Goal: Transaction & Acquisition: Purchase product/service

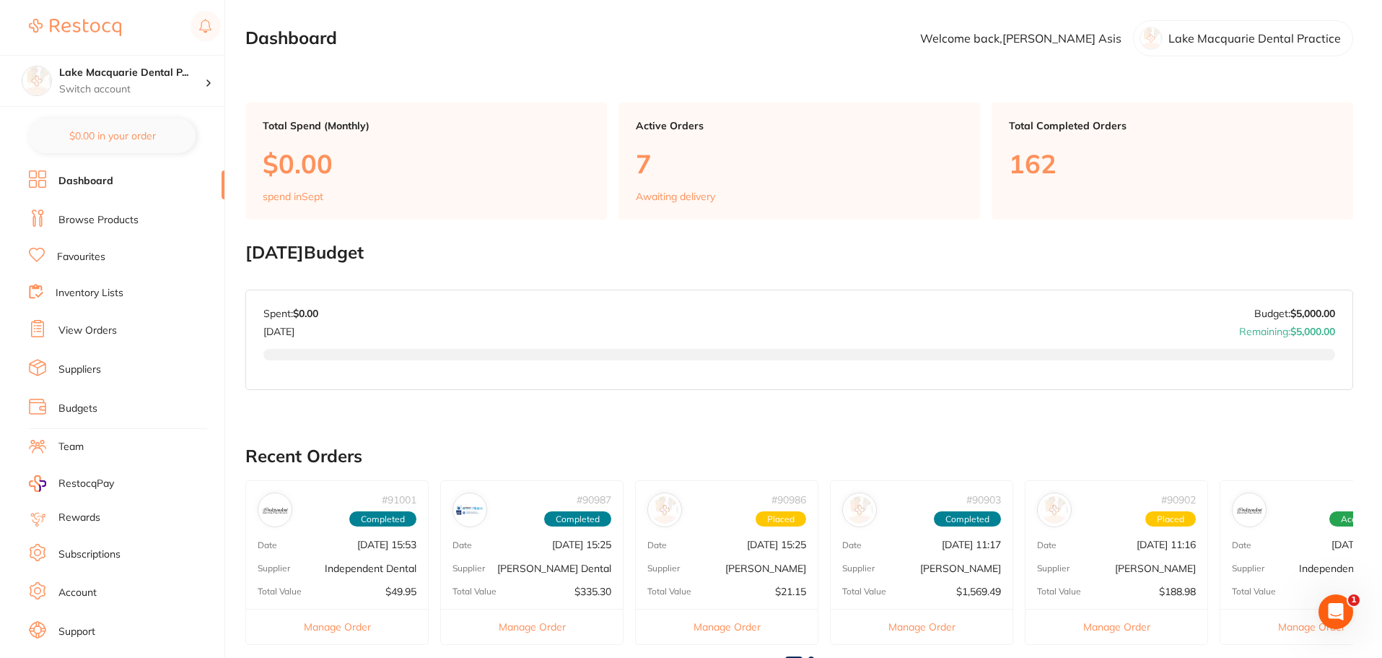
click at [90, 217] on link "Browse Products" at bounding box center [98, 220] width 80 height 14
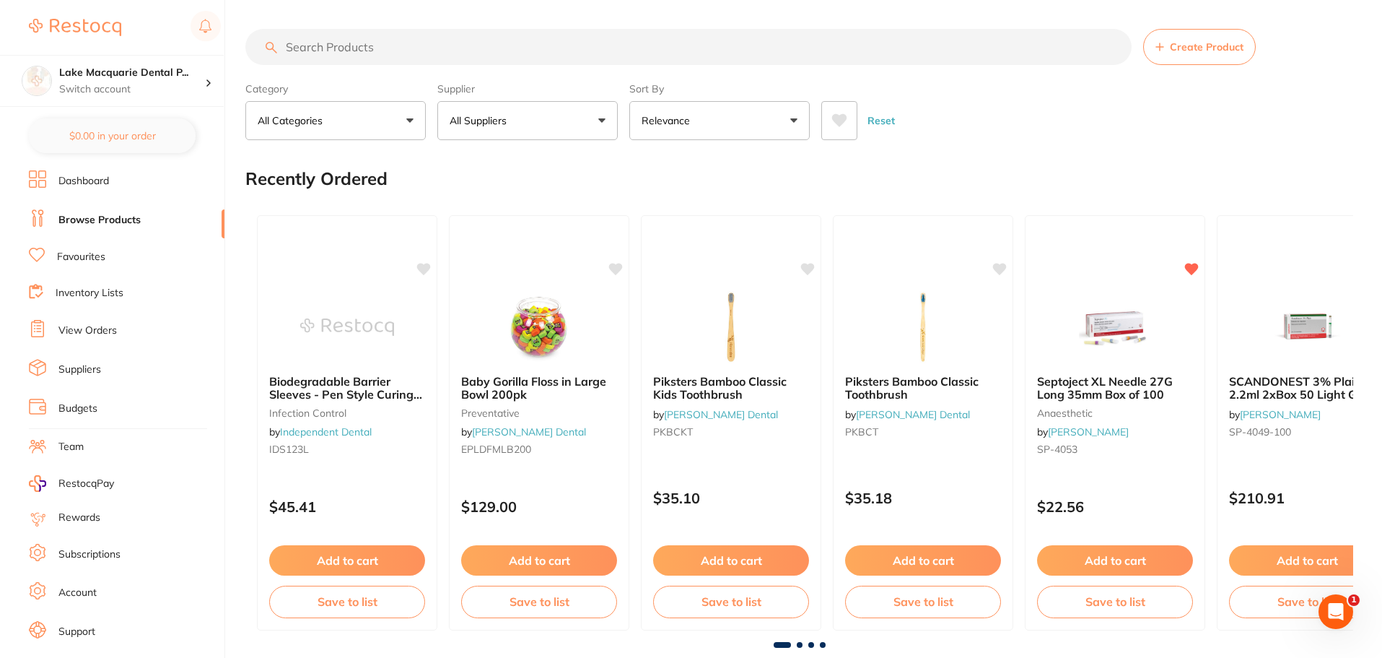
click at [327, 33] on input "search" at bounding box center [688, 47] width 887 height 36
type input "curing light cover"
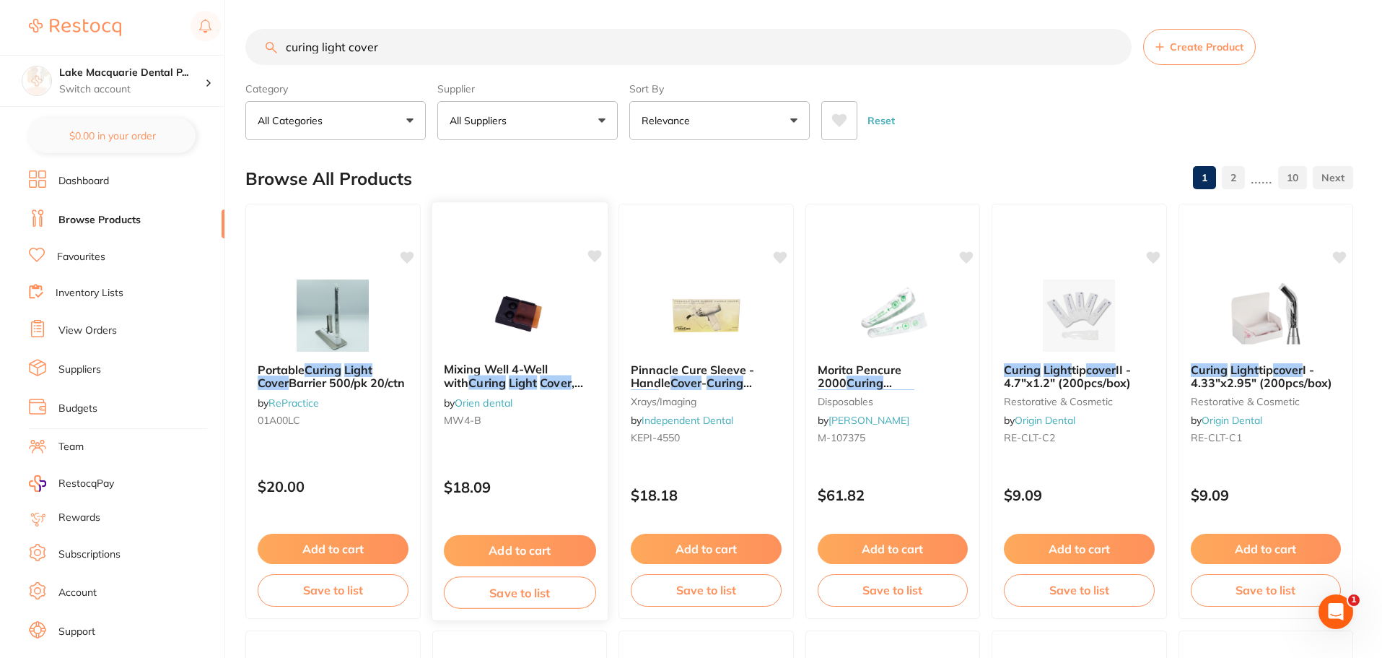
click at [509, 328] on img at bounding box center [519, 314] width 95 height 73
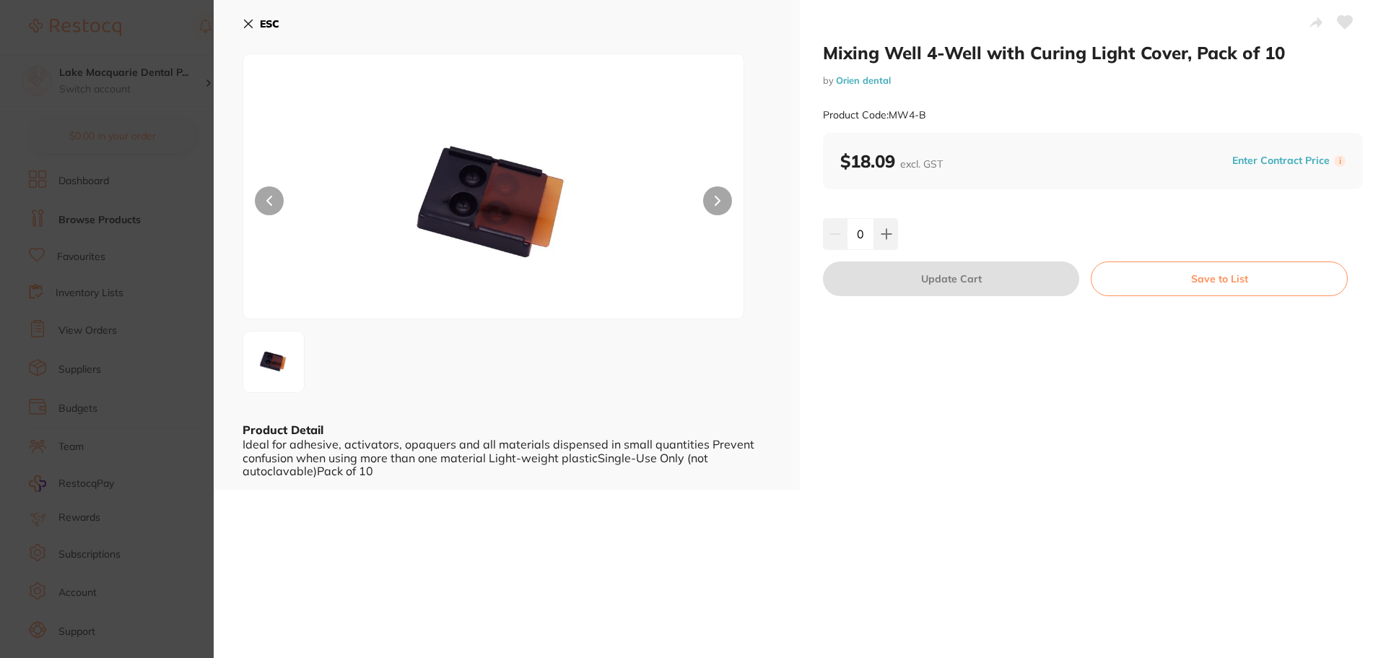
click at [713, 199] on button at bounding box center [717, 200] width 29 height 29
click at [249, 20] on icon at bounding box center [249, 24] width 12 height 12
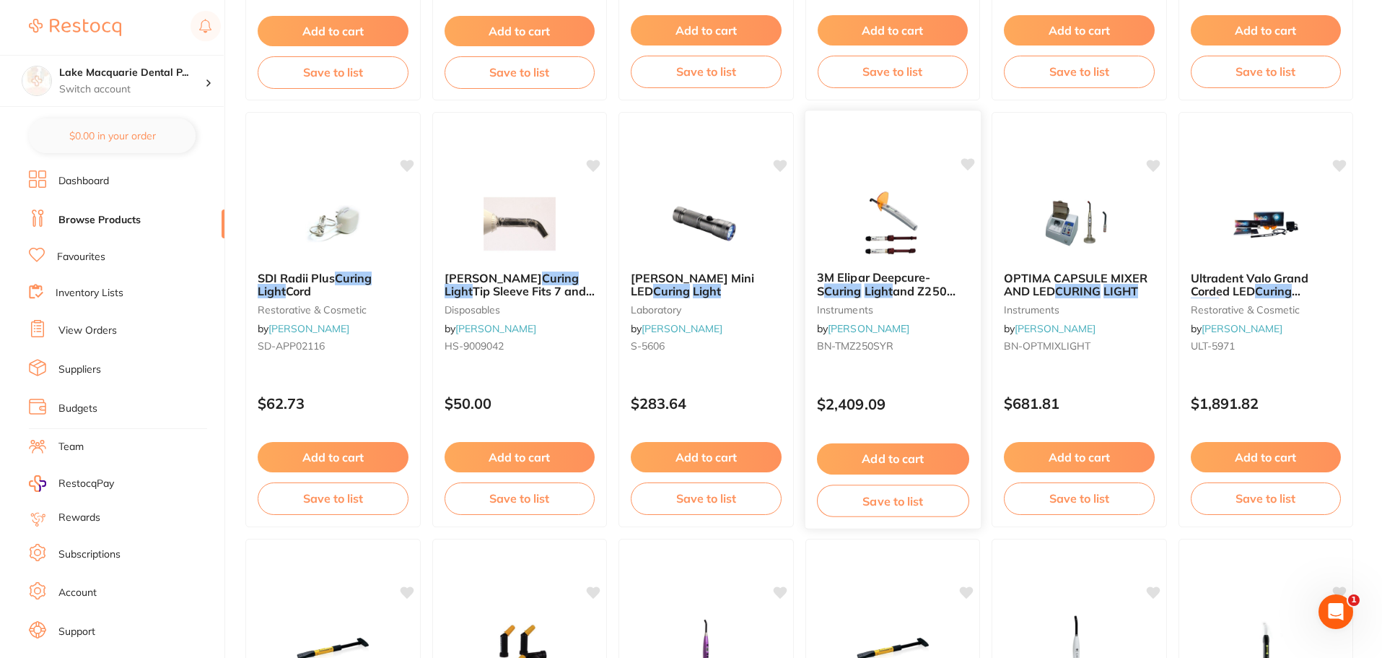
scroll to position [1155, 0]
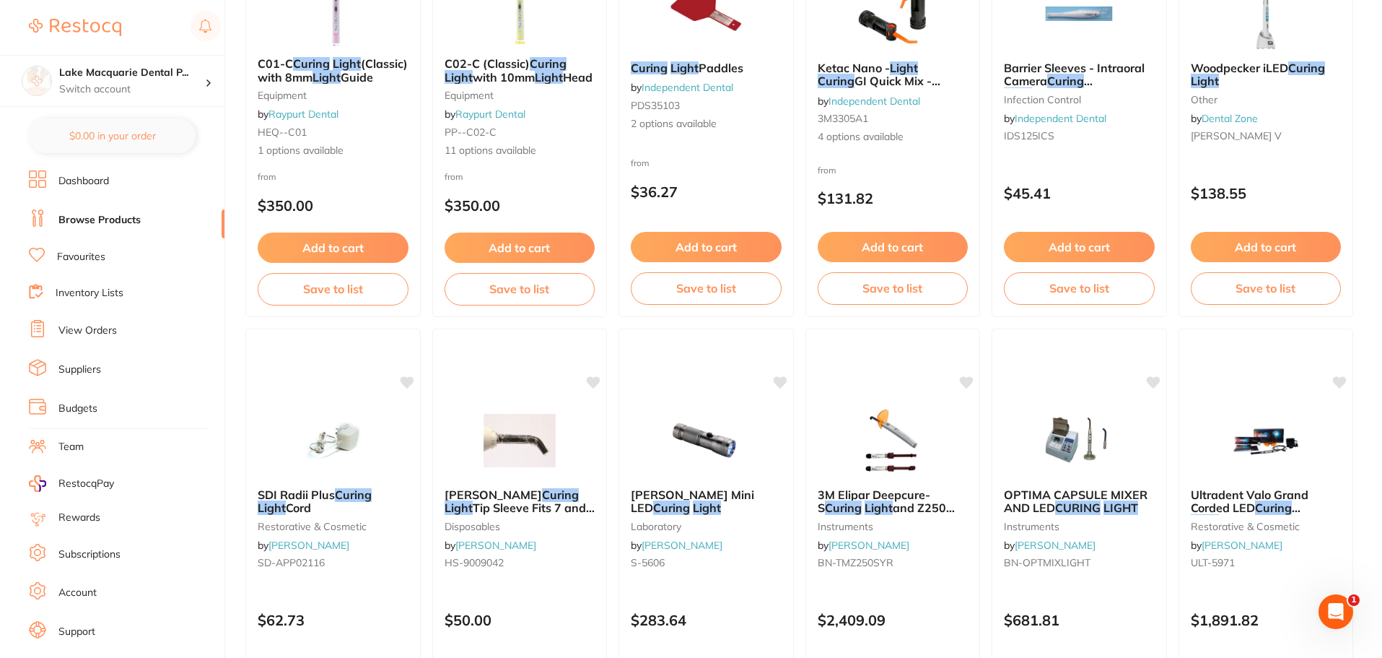
drag, startPoint x: 874, startPoint y: 341, endPoint x: 69, endPoint y: 183, distance: 820.5
click at [69, 183] on link "Dashboard" at bounding box center [83, 181] width 51 height 14
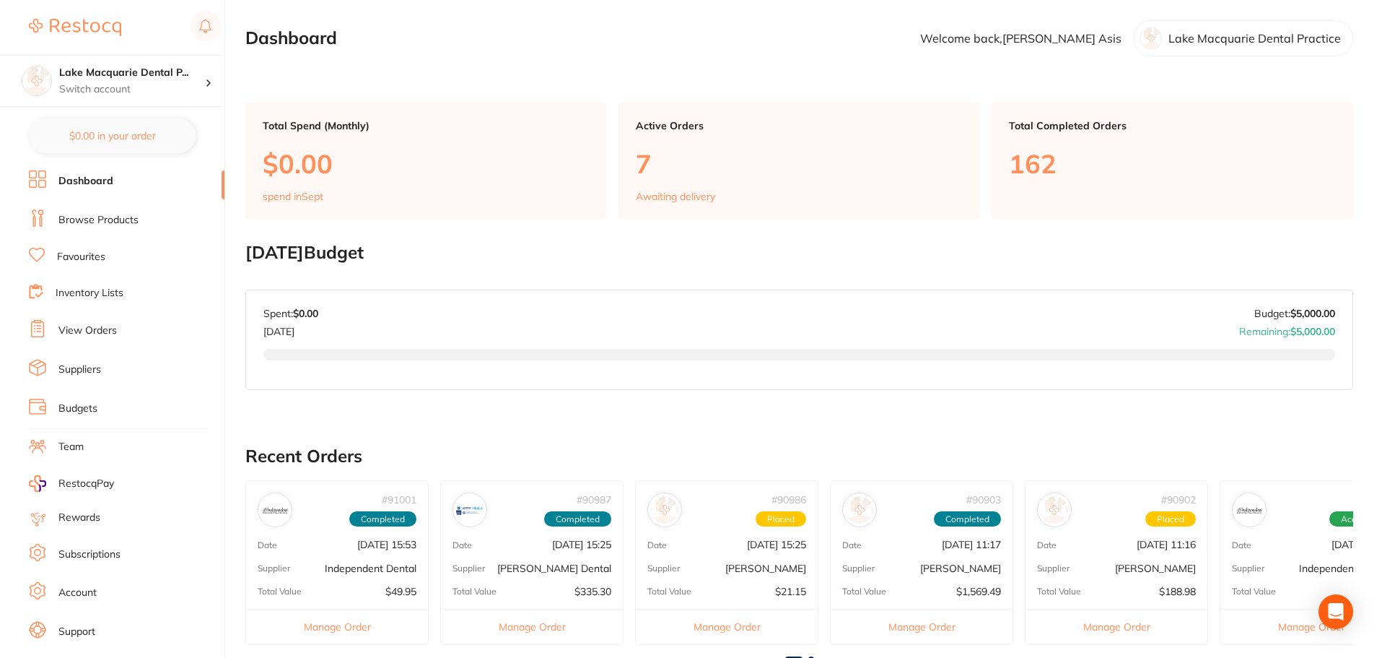
click at [67, 253] on link "Favourites" at bounding box center [81, 257] width 48 height 14
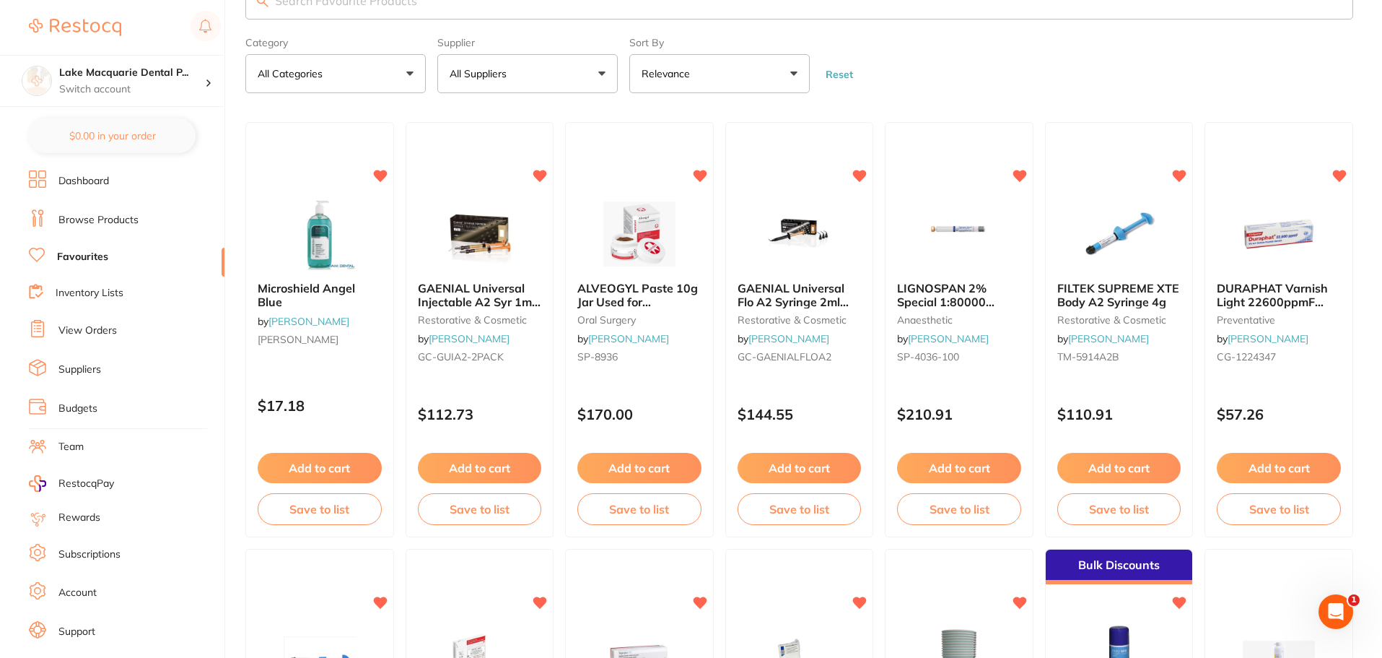
scroll to position [72, 0]
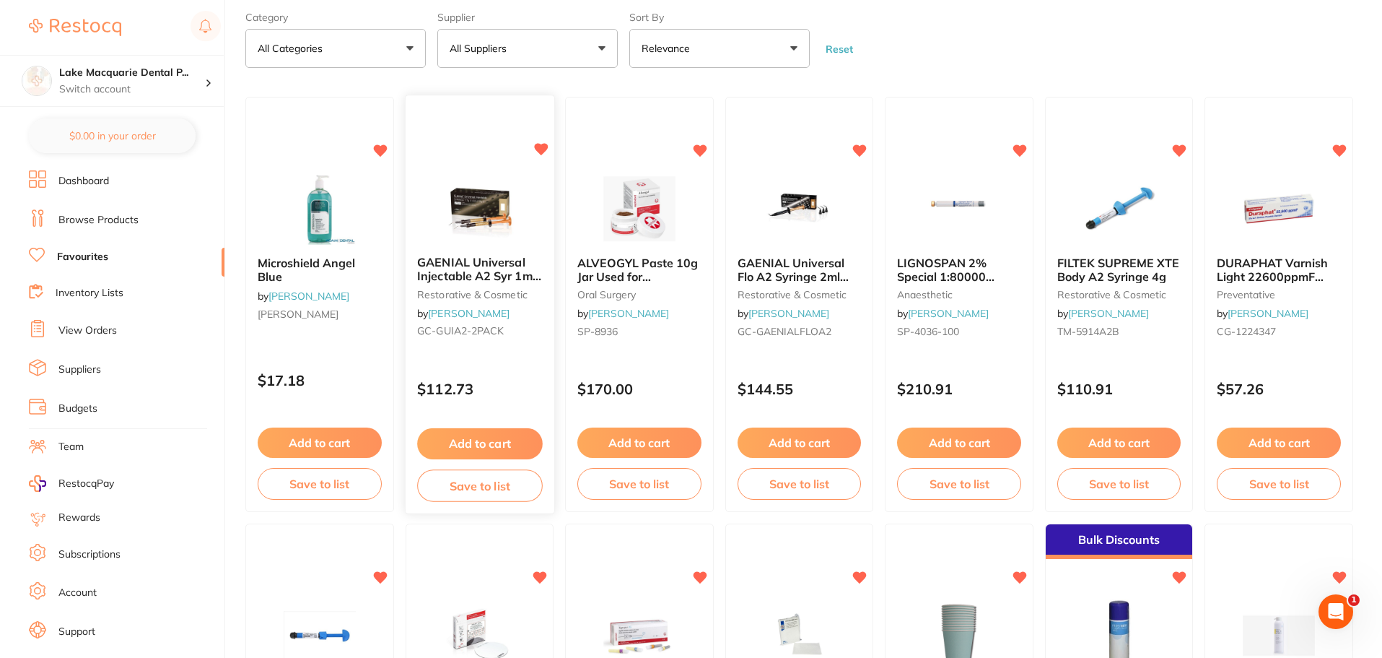
click at [473, 438] on button "Add to cart" at bounding box center [479, 443] width 125 height 31
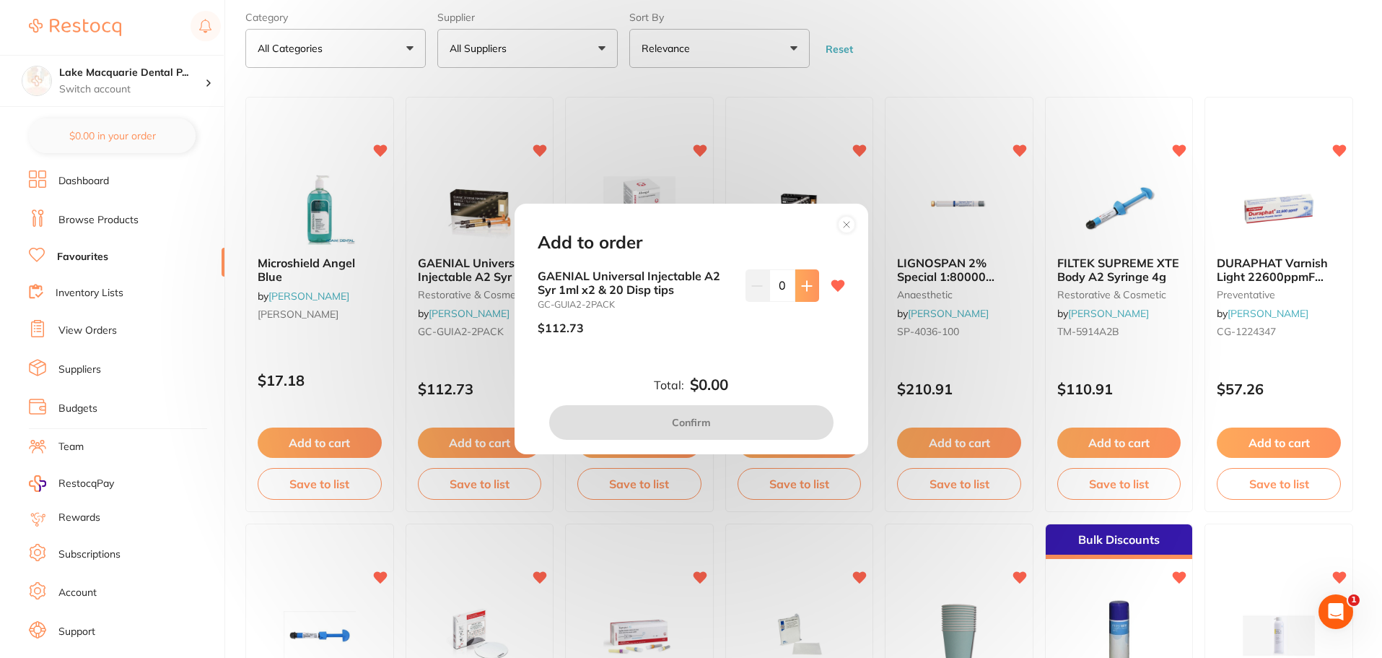
scroll to position [0, 0]
click at [804, 279] on button at bounding box center [808, 285] width 24 height 32
type input "1"
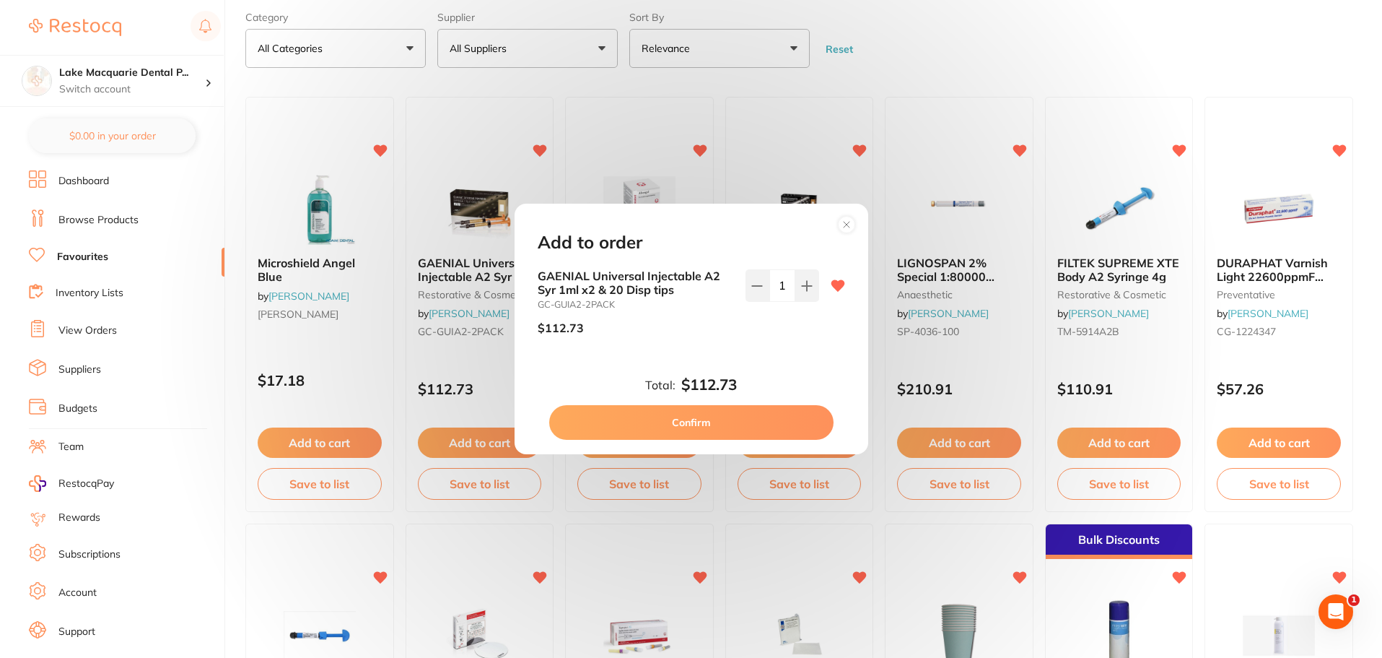
click at [677, 427] on button "Confirm" at bounding box center [691, 422] width 284 height 35
checkbox input "false"
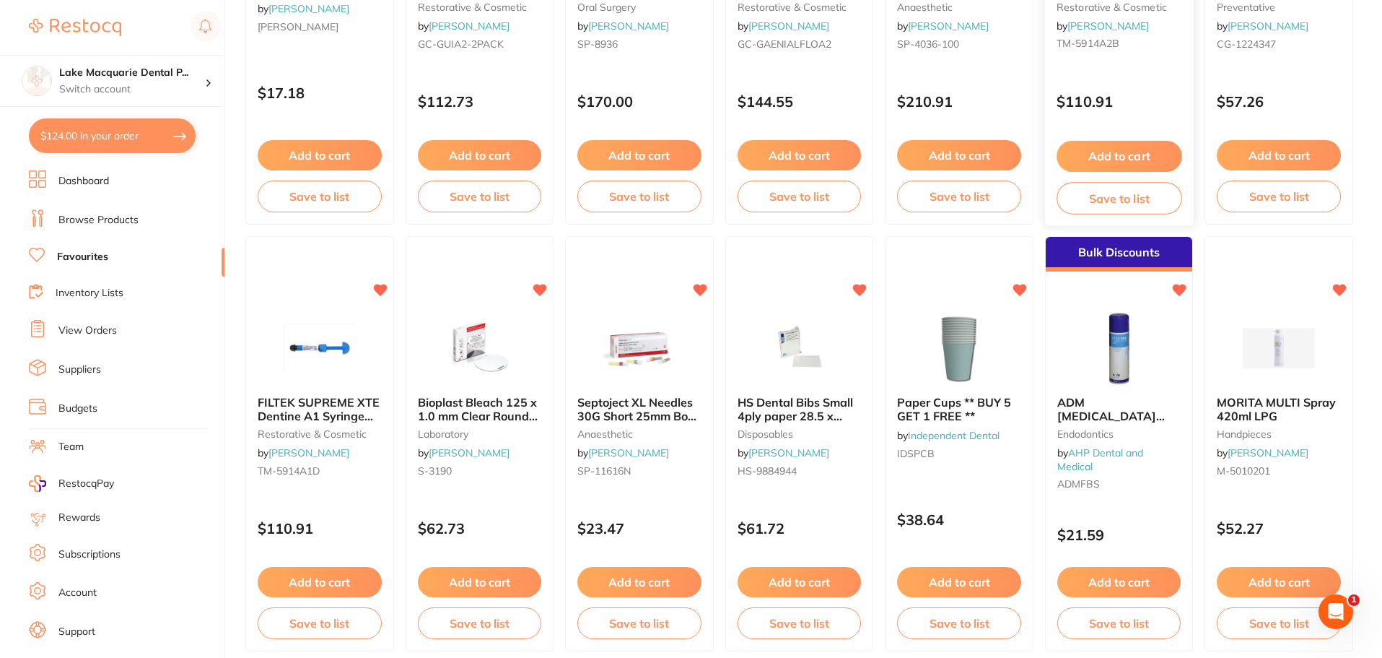
scroll to position [361, 0]
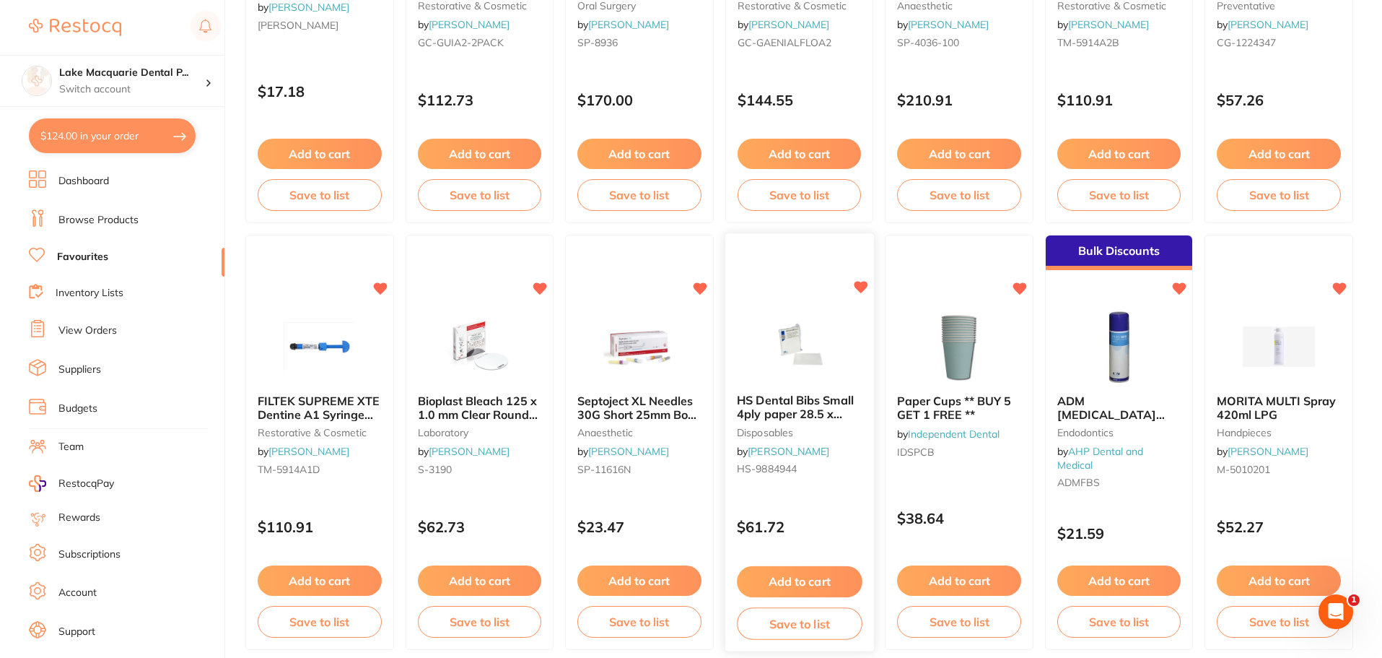
click at [790, 575] on button "Add to cart" at bounding box center [799, 581] width 125 height 31
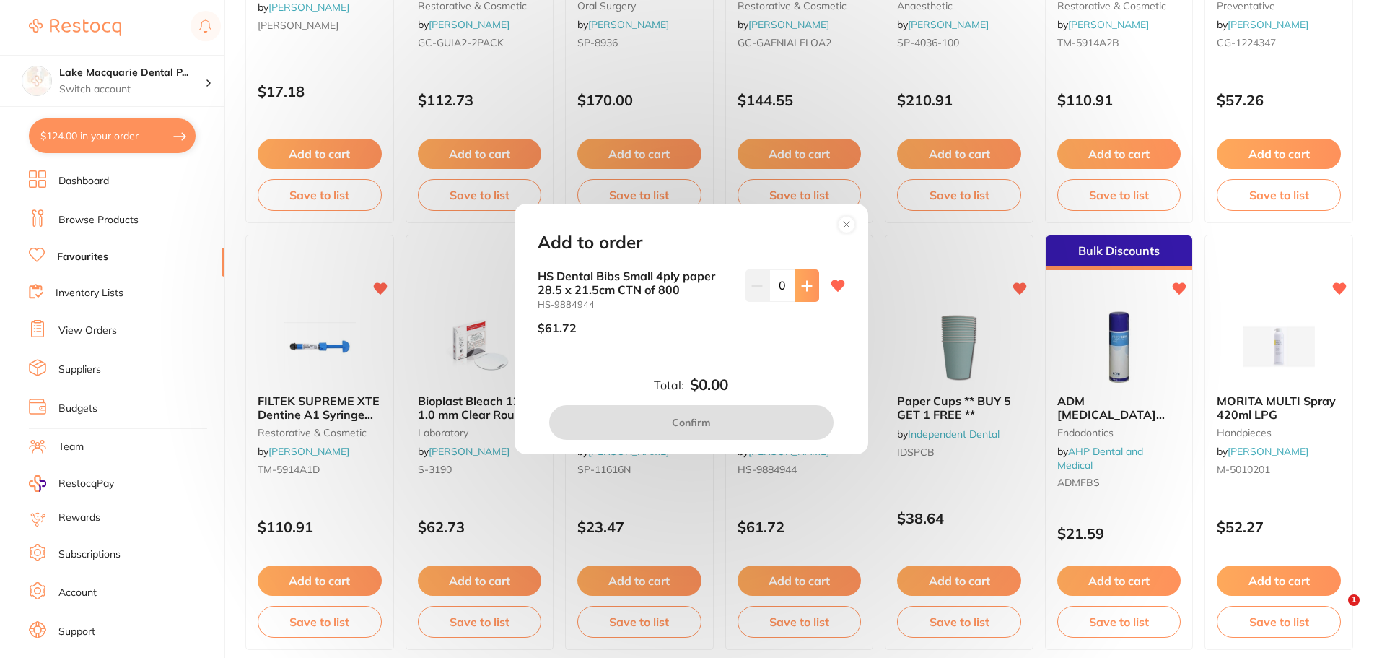
click at [805, 292] on button at bounding box center [808, 285] width 24 height 32
type input "1"
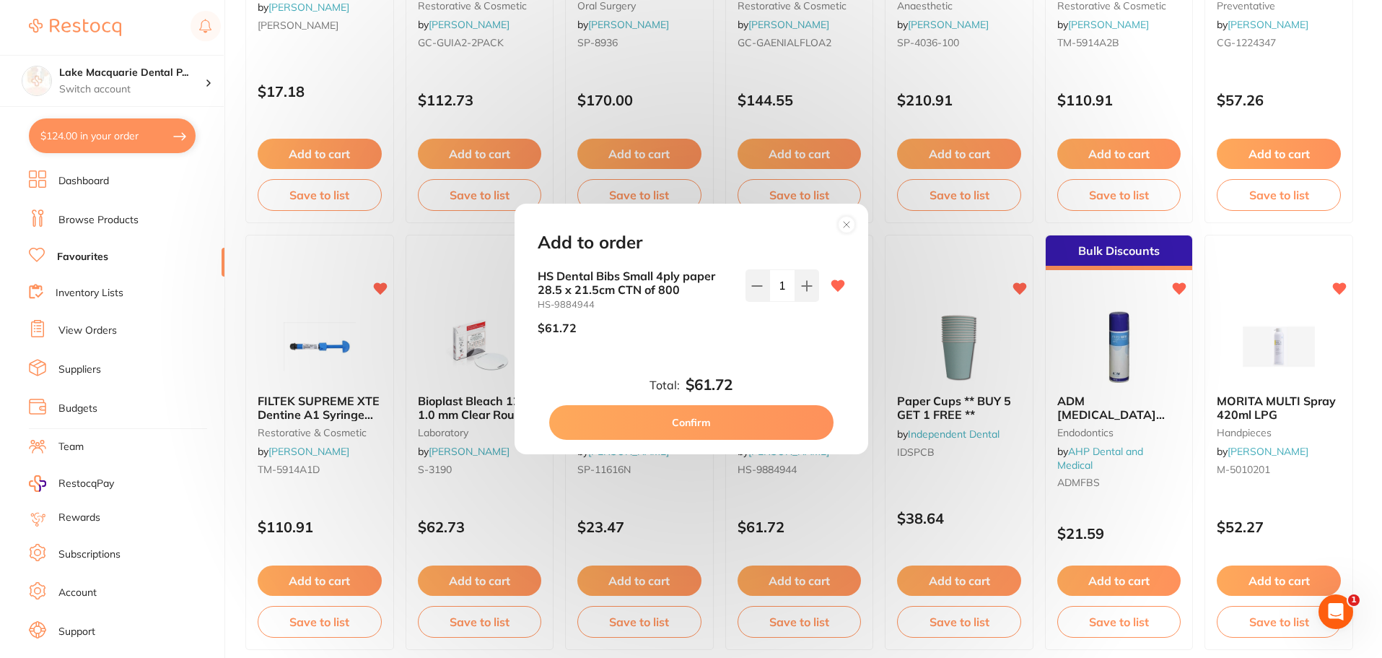
click at [671, 415] on button "Confirm" at bounding box center [691, 422] width 284 height 35
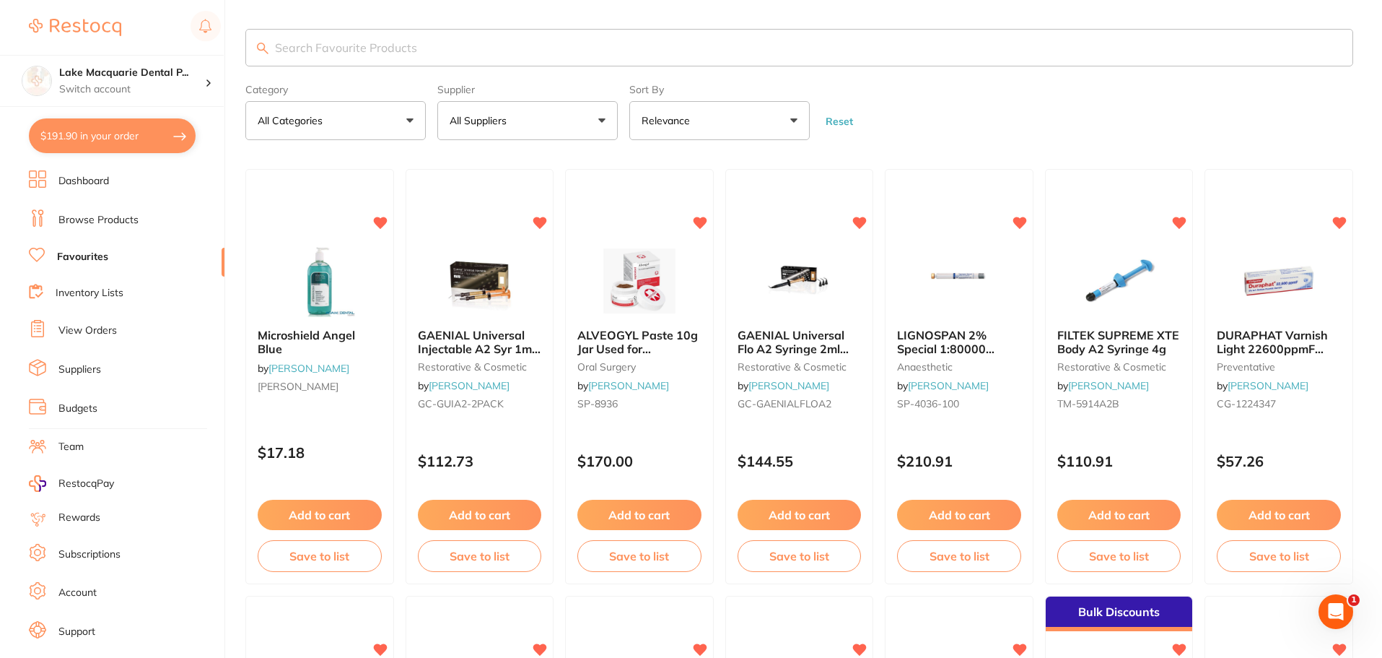
click at [377, 44] on input "search" at bounding box center [799, 48] width 1108 height 38
type input "xyolocaine"
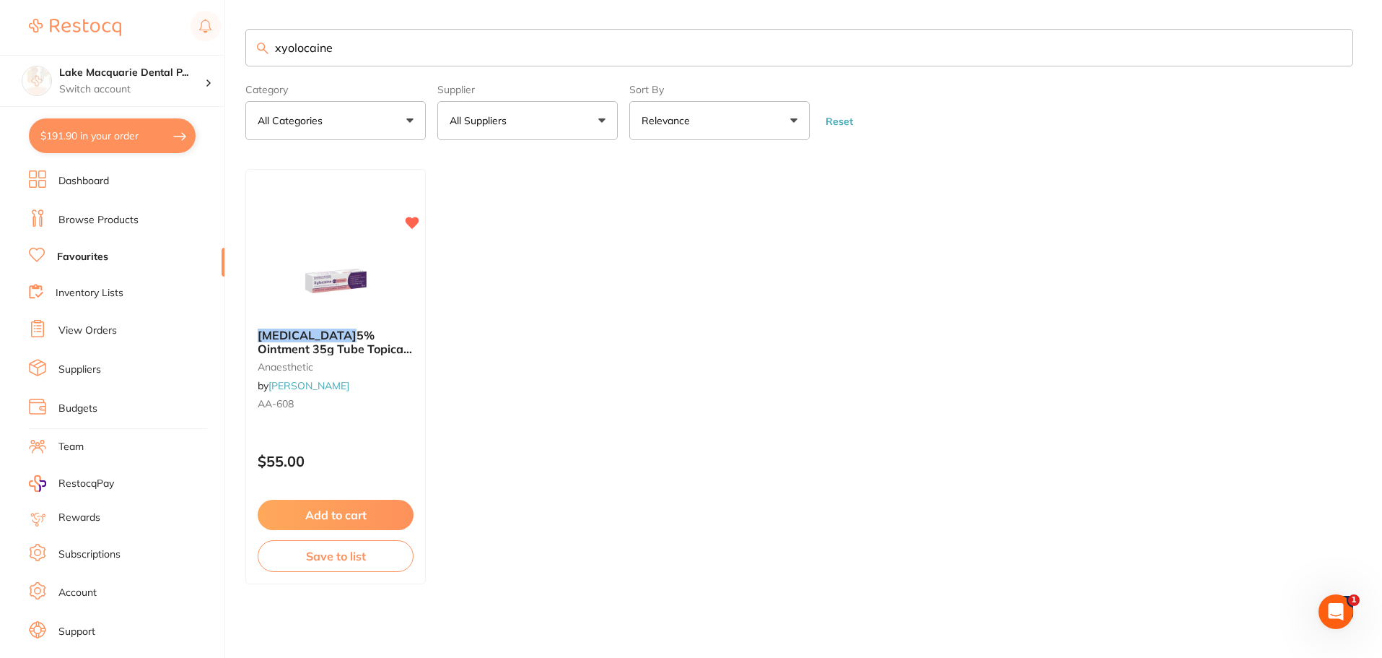
click at [72, 183] on link "Dashboard" at bounding box center [83, 181] width 51 height 14
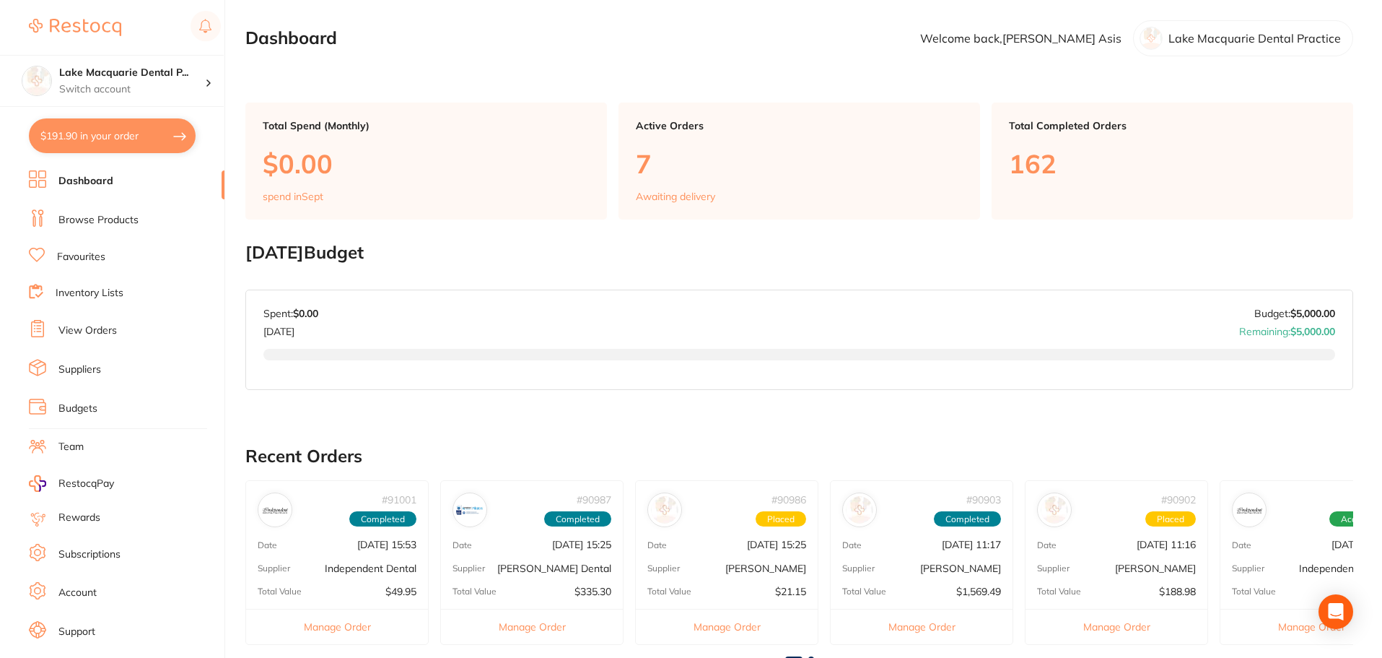
click at [89, 213] on link "Browse Products" at bounding box center [98, 220] width 80 height 14
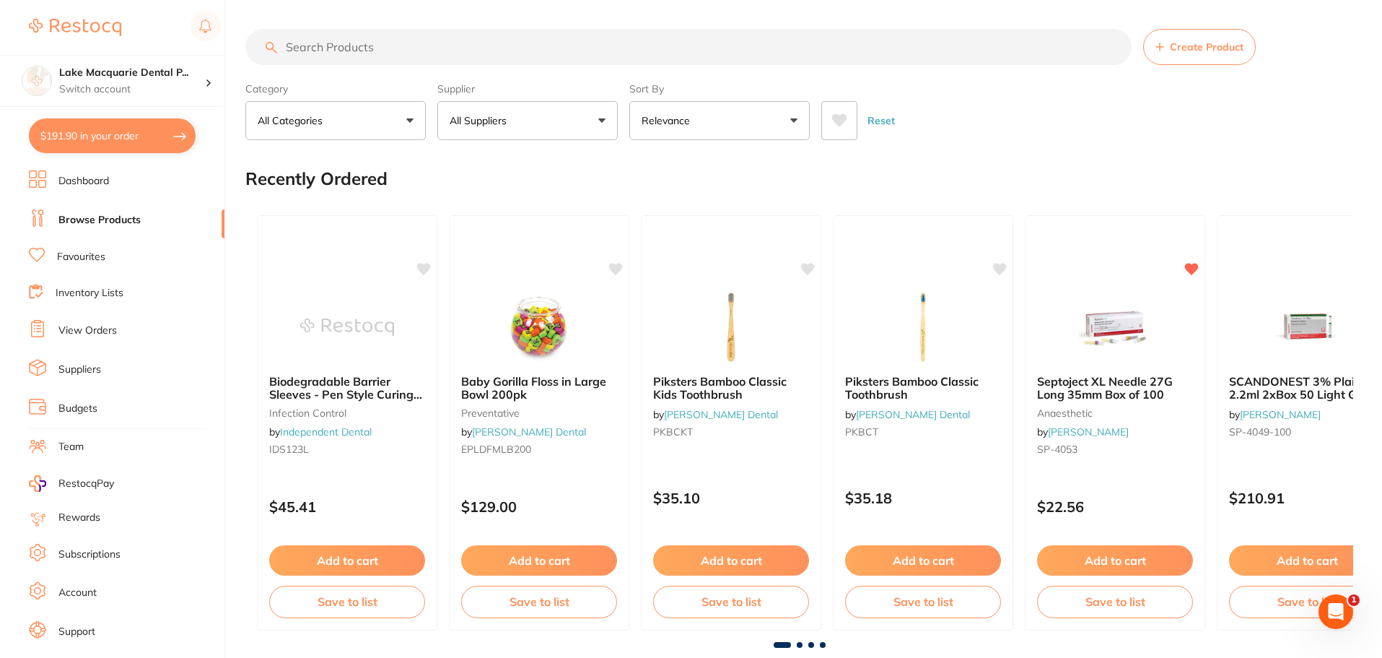
click at [300, 49] on input "search" at bounding box center [688, 47] width 887 height 36
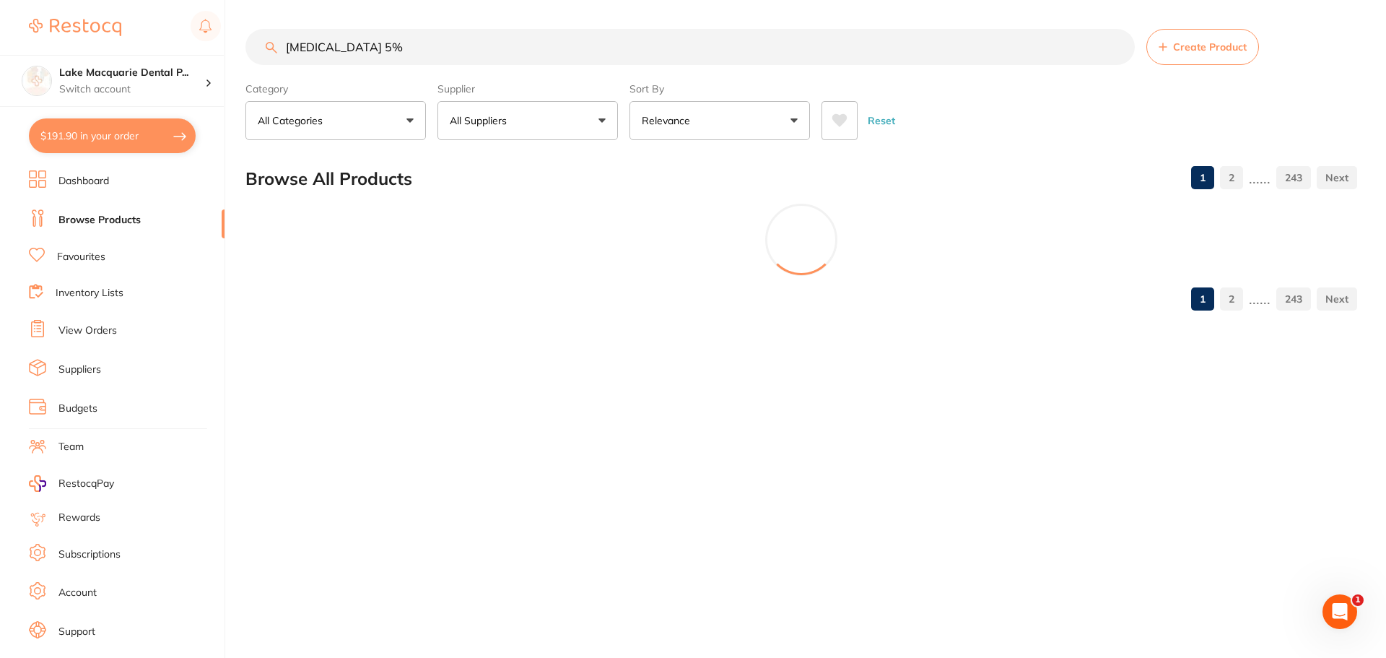
type input "[MEDICAL_DATA] 5%"
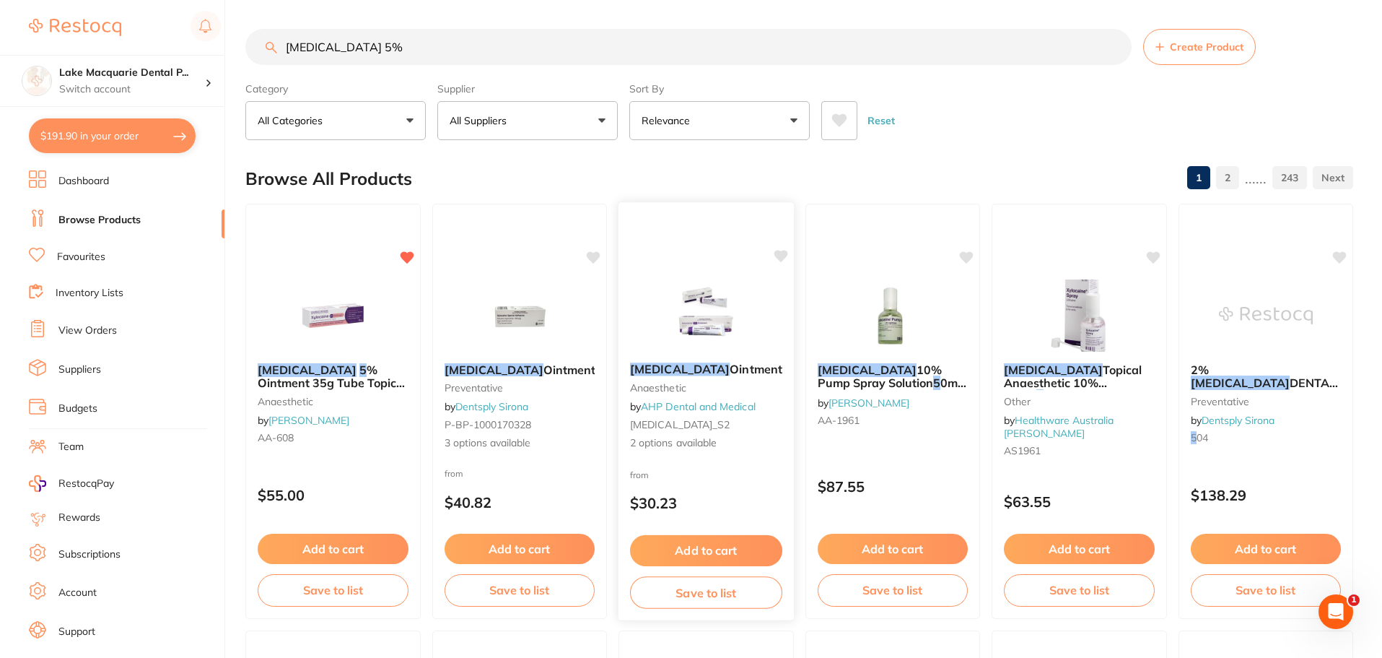
click at [697, 546] on button "Add to cart" at bounding box center [706, 550] width 152 height 31
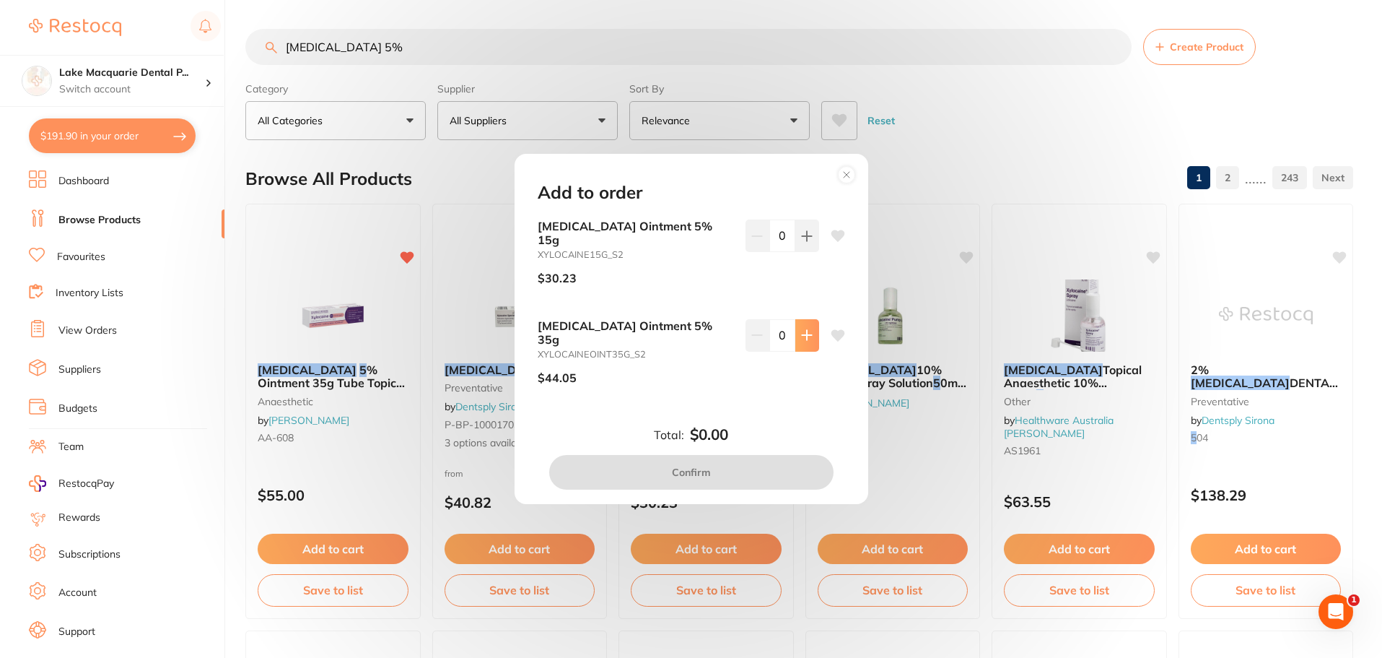
click at [801, 336] on icon at bounding box center [807, 335] width 12 height 12
type input "1"
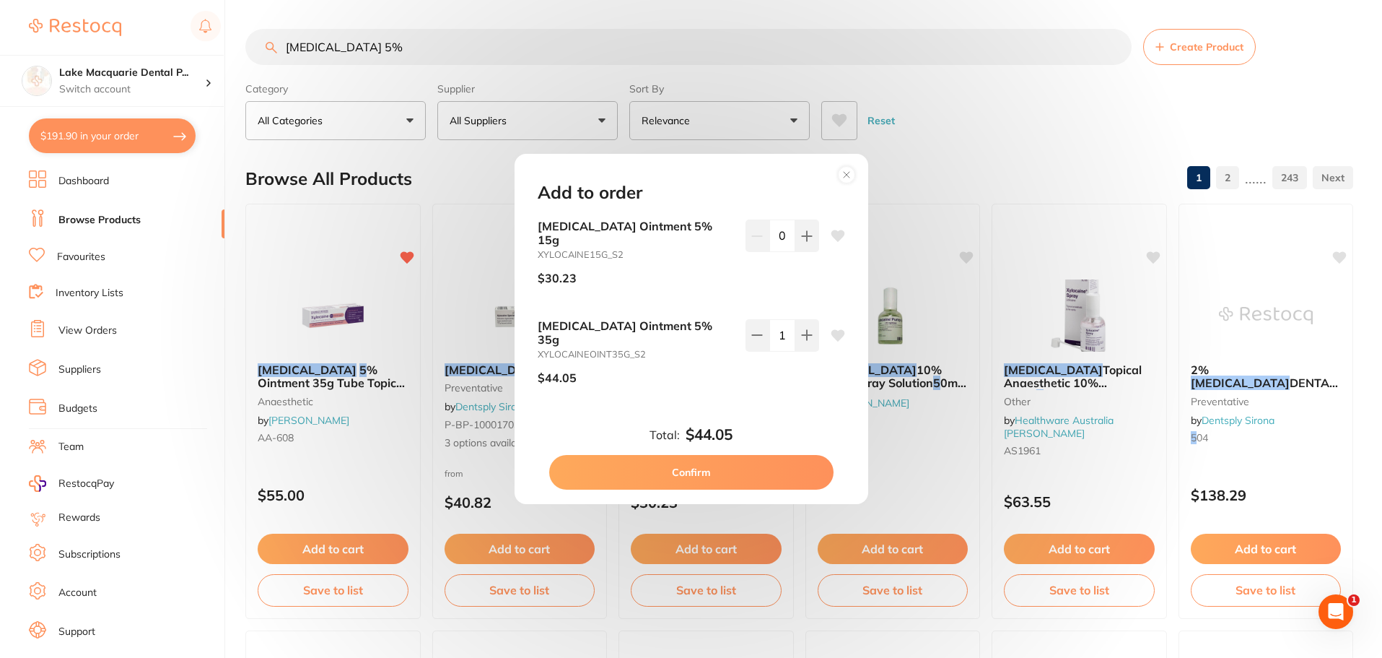
click at [680, 455] on button "Confirm" at bounding box center [691, 472] width 284 height 35
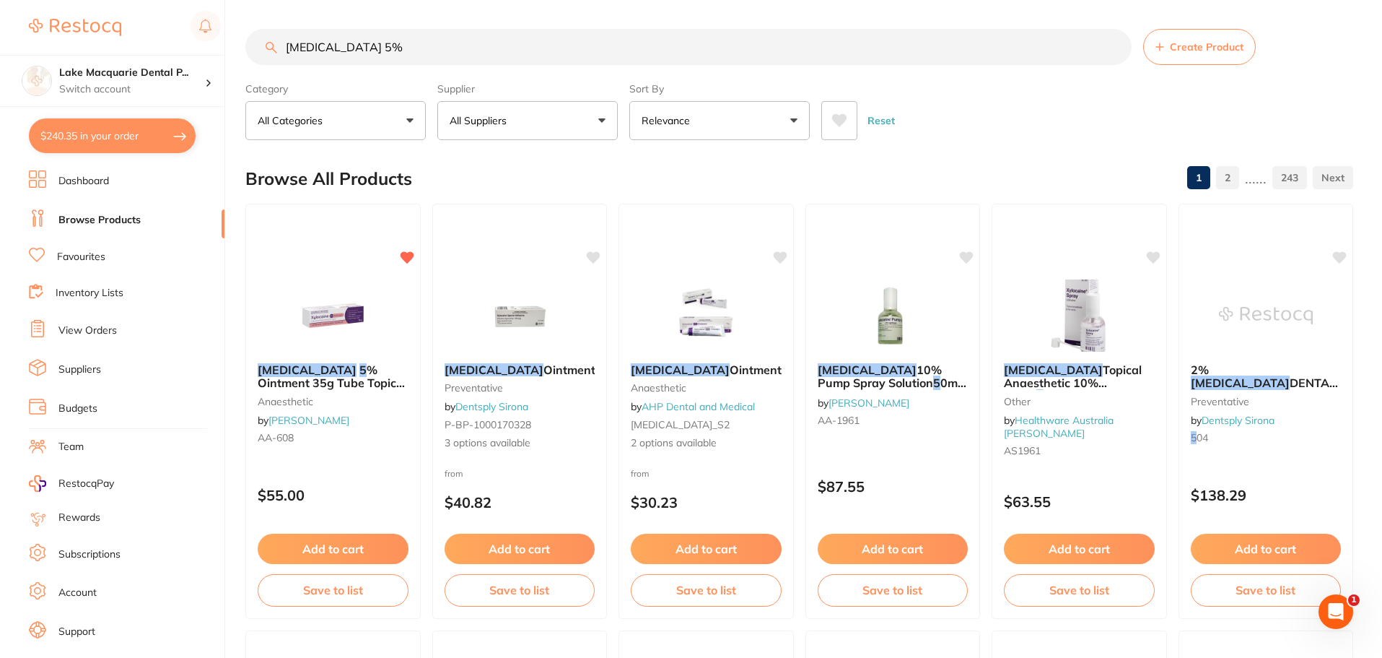
click at [359, 51] on input "[MEDICAL_DATA] 5%" at bounding box center [688, 47] width 887 height 36
type input "x"
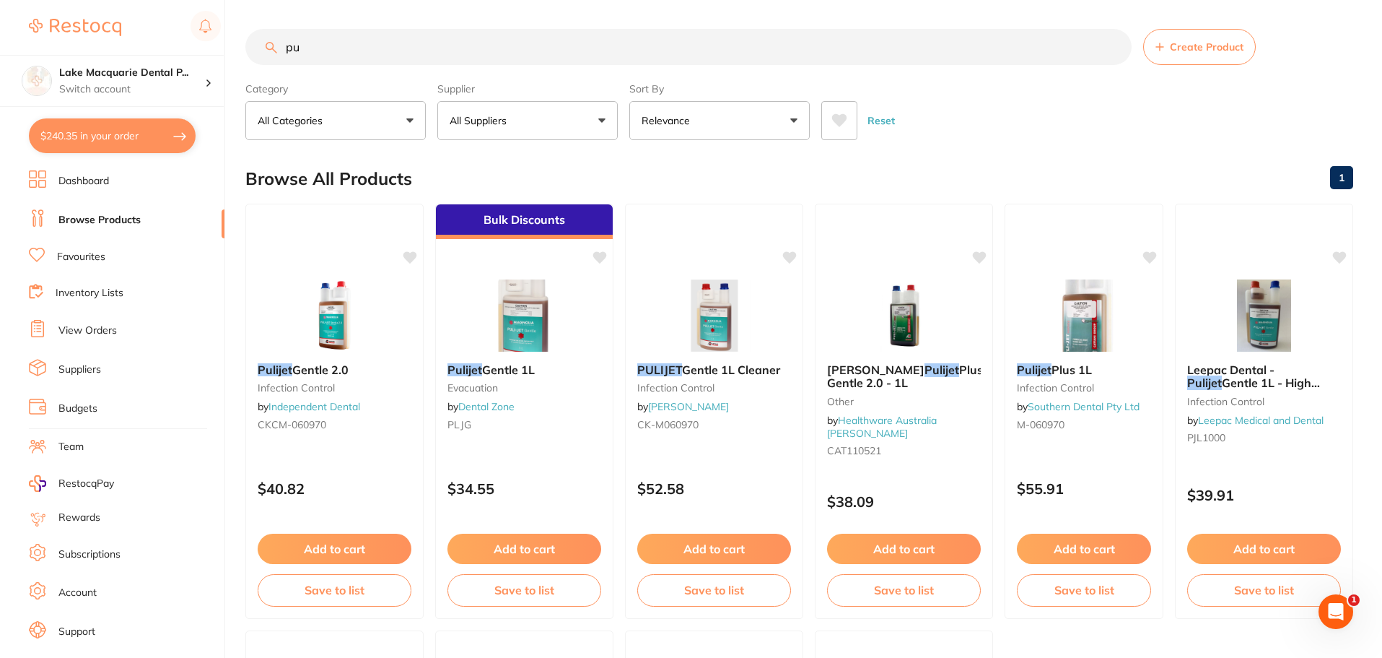
type input "p"
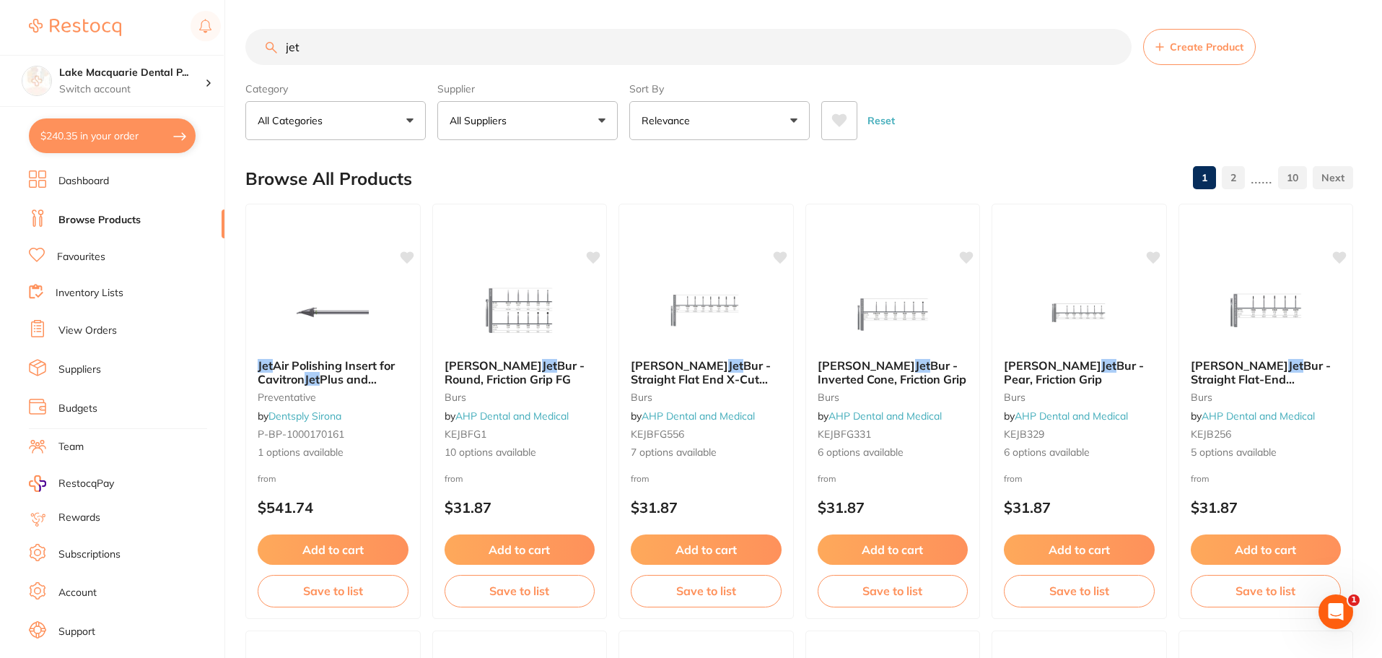
type input "jet"
click at [99, 221] on link "Browse Products" at bounding box center [99, 220] width 82 height 14
click at [54, 259] on li "Favourites" at bounding box center [127, 257] width 196 height 19
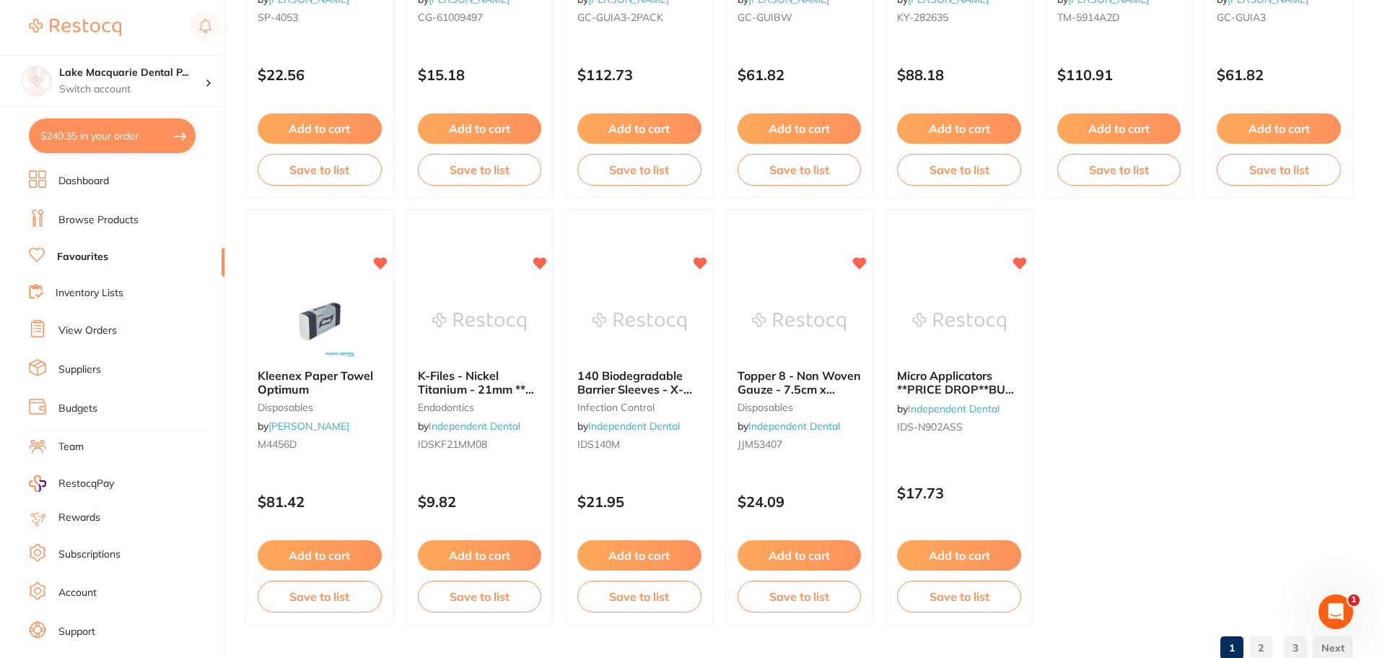
scroll to position [2988, 0]
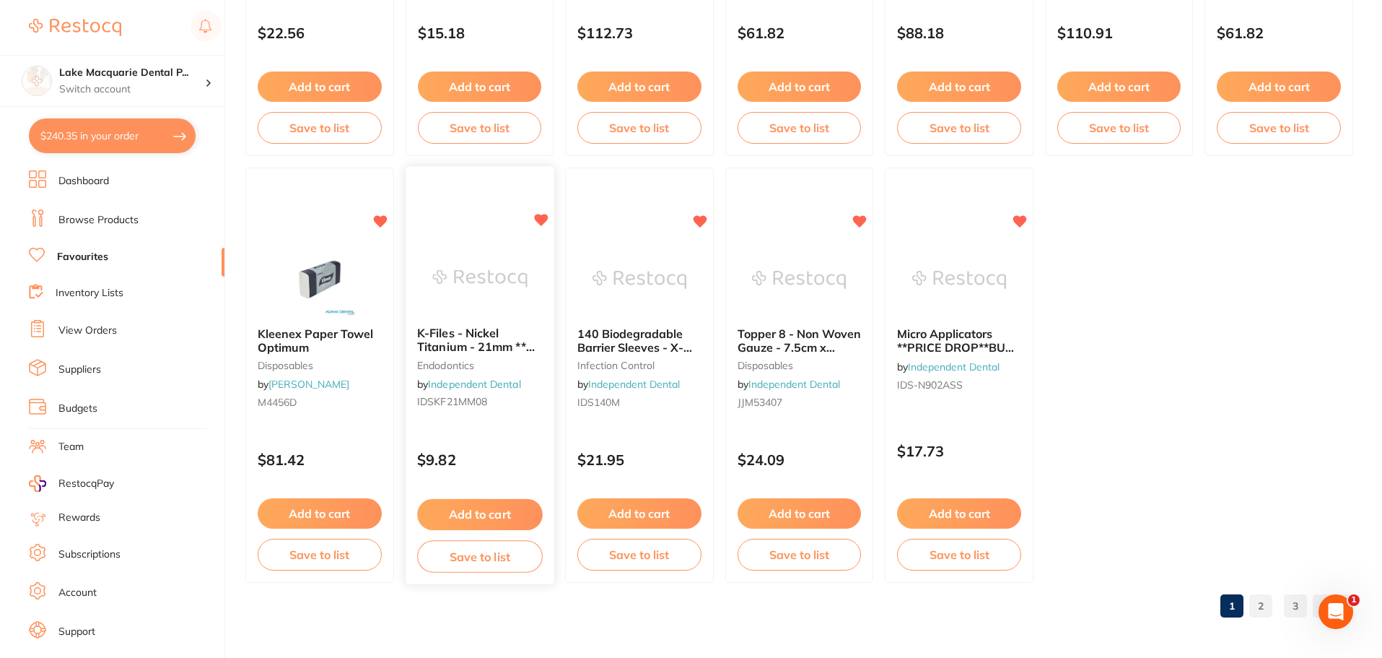
click at [480, 507] on button "Add to cart" at bounding box center [479, 514] width 125 height 31
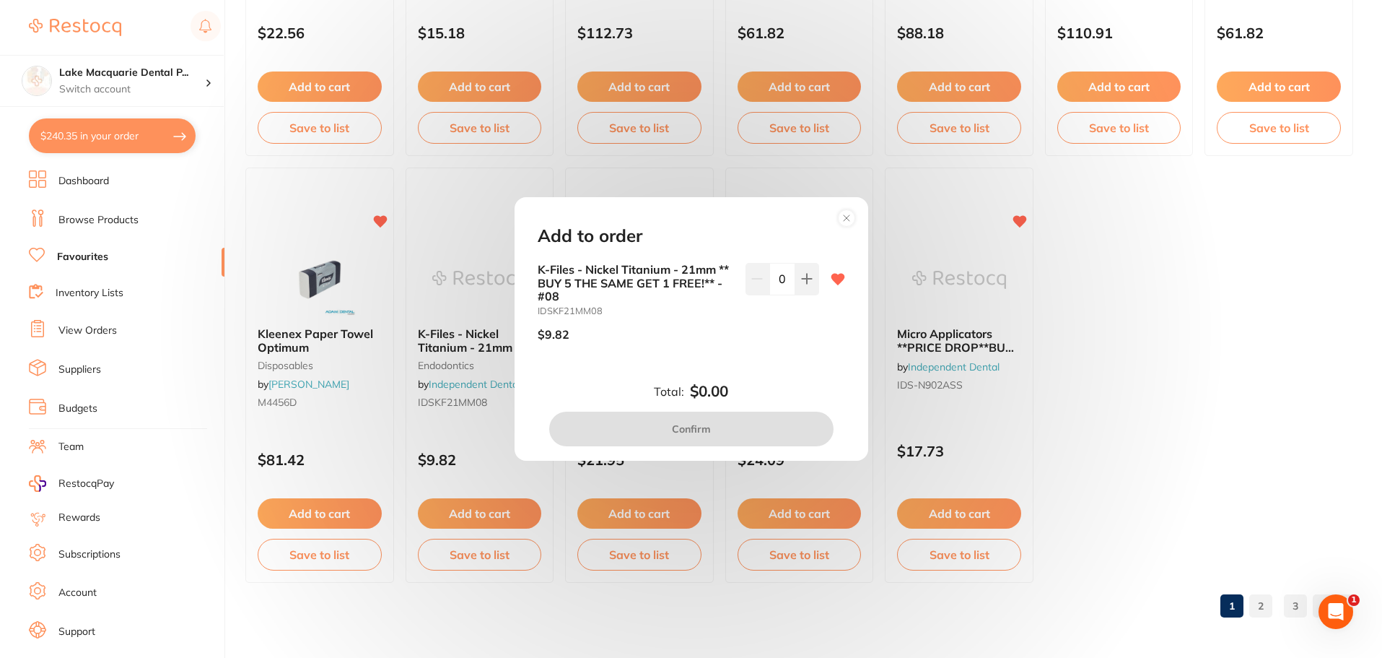
scroll to position [0, 0]
click at [854, 227] on icon at bounding box center [846, 217] width 23 height 23
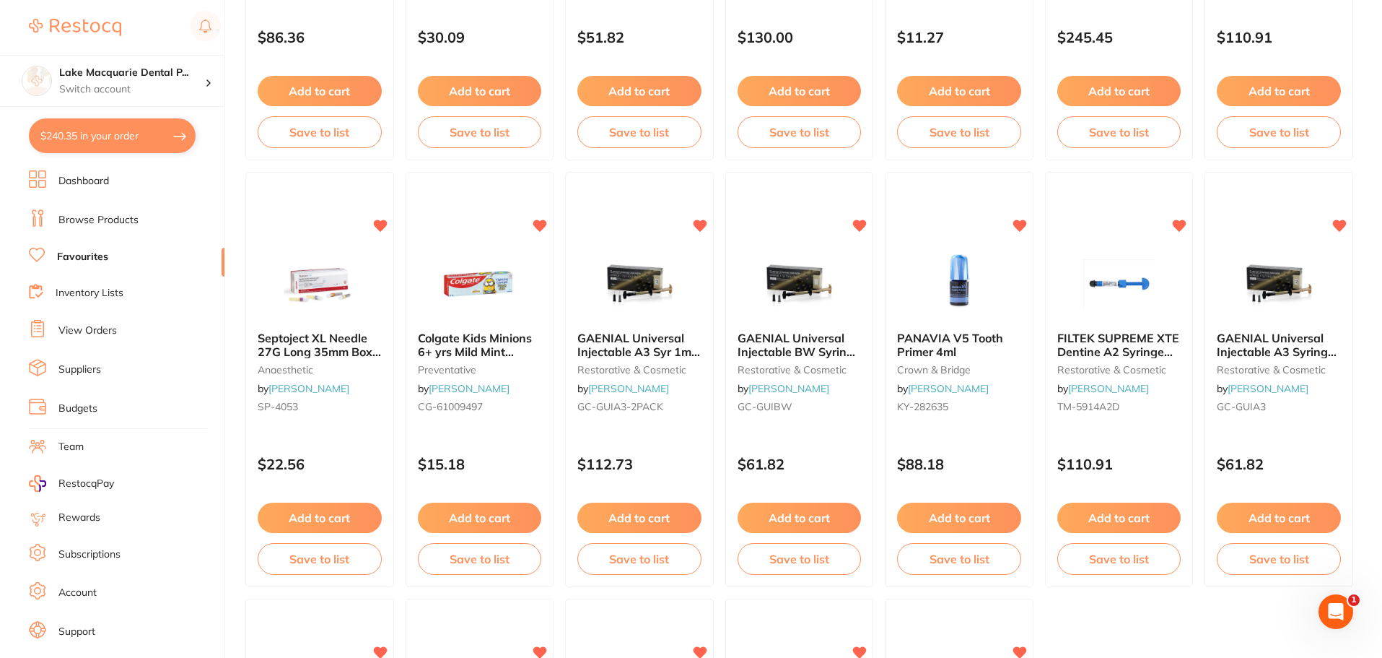
scroll to position [2555, 0]
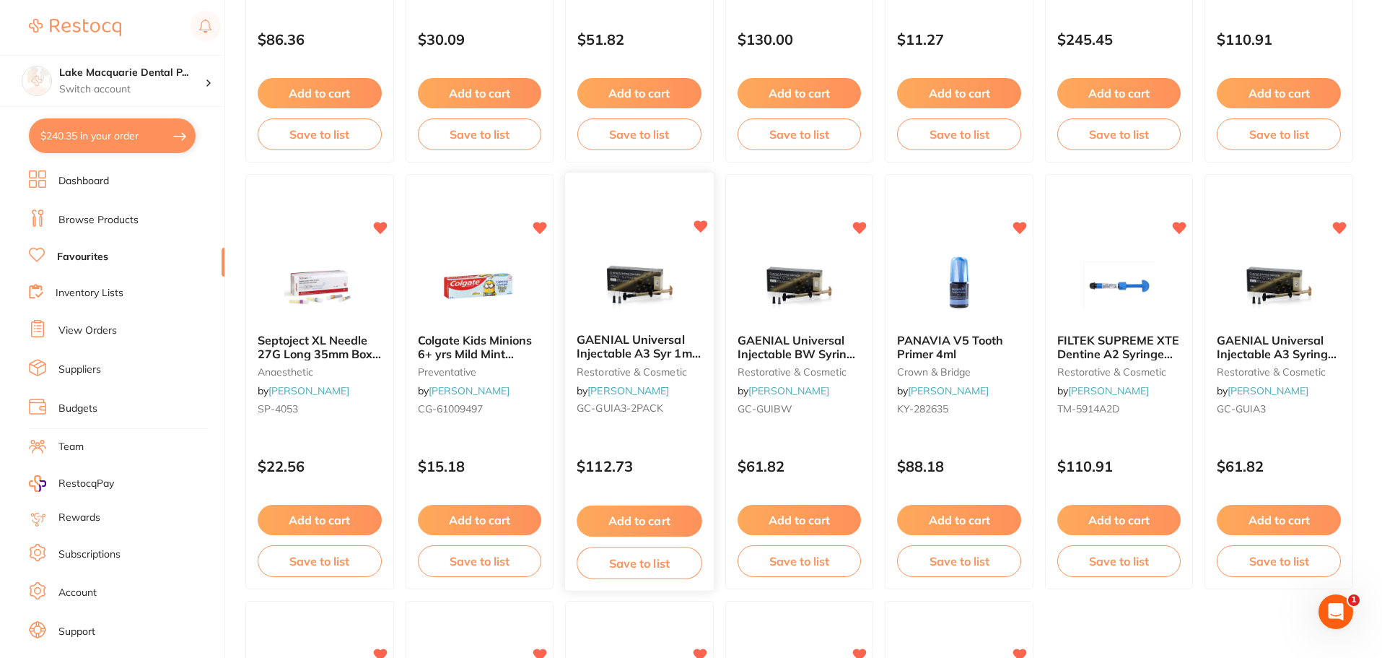
click at [620, 518] on button "Add to cart" at bounding box center [639, 520] width 125 height 31
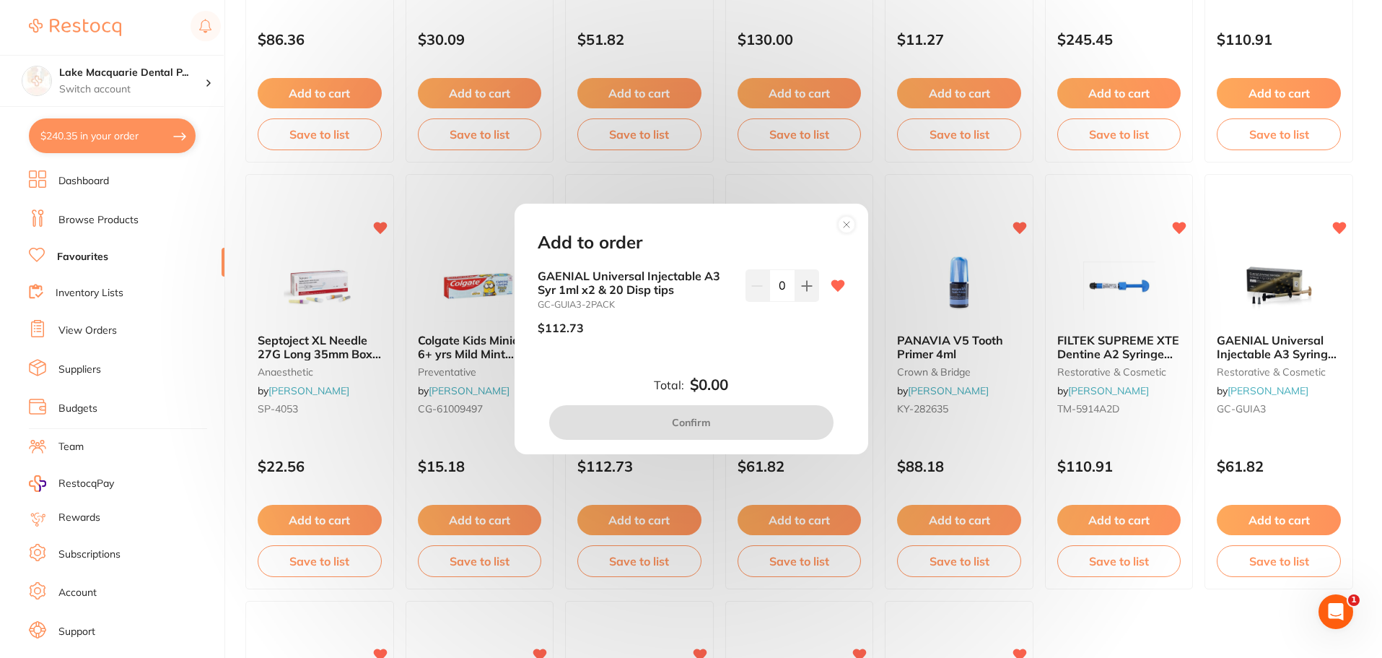
scroll to position [0, 0]
click at [809, 271] on button at bounding box center [808, 285] width 24 height 32
type input "1"
click at [721, 427] on button "Confirm" at bounding box center [691, 422] width 284 height 35
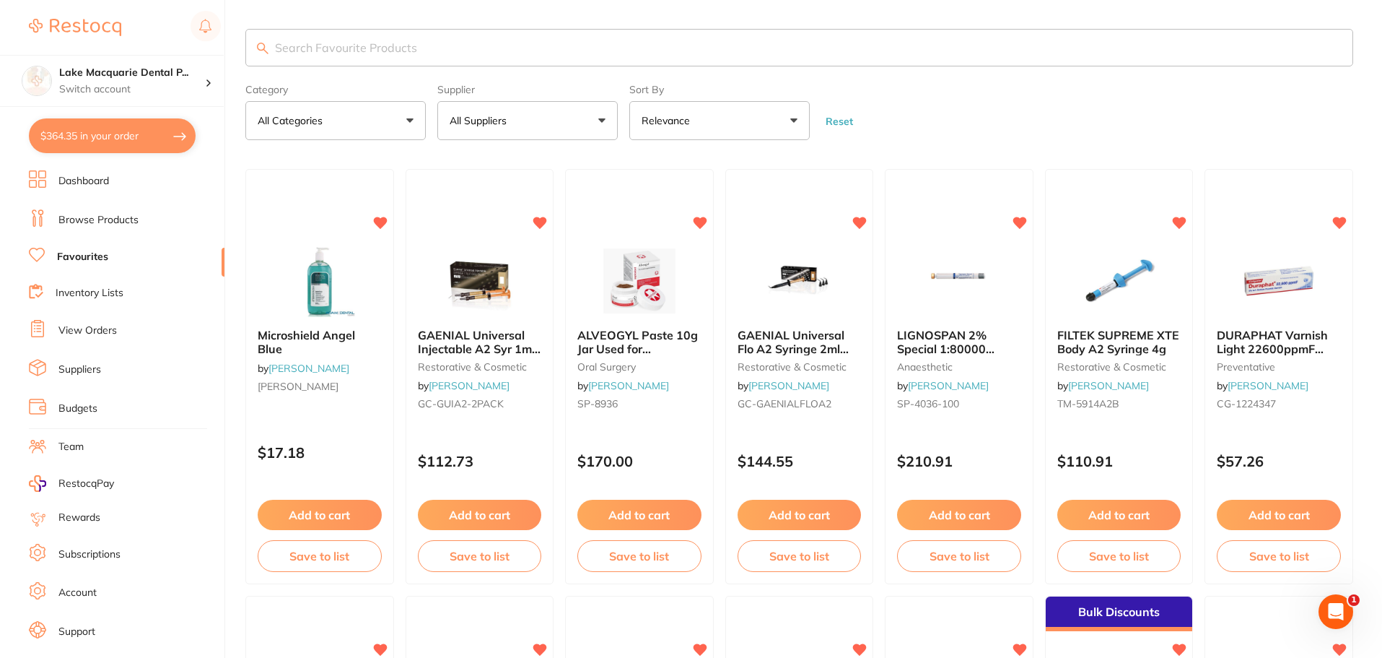
click at [336, 50] on input "search" at bounding box center [799, 48] width 1108 height 38
type input "gloves"
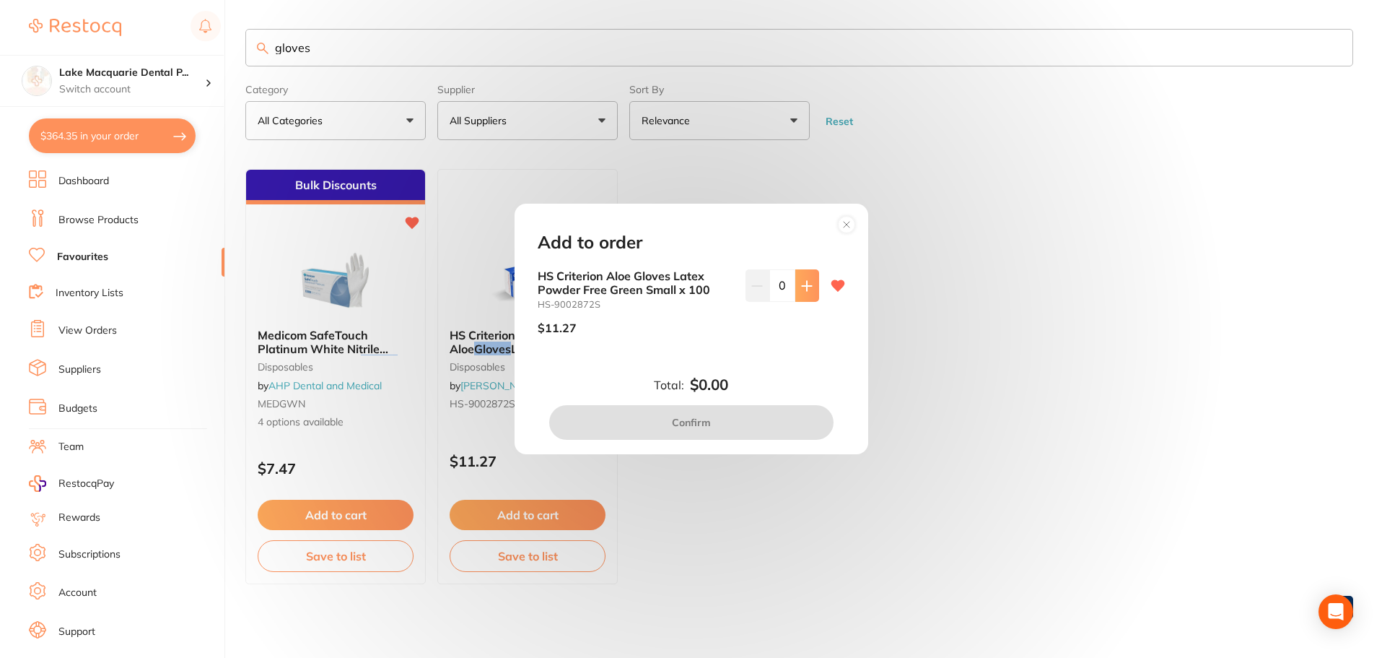
click at [801, 290] on icon at bounding box center [807, 286] width 12 height 12
click at [801, 289] on icon at bounding box center [807, 286] width 12 height 12
click at [801, 288] on icon at bounding box center [807, 286] width 12 height 12
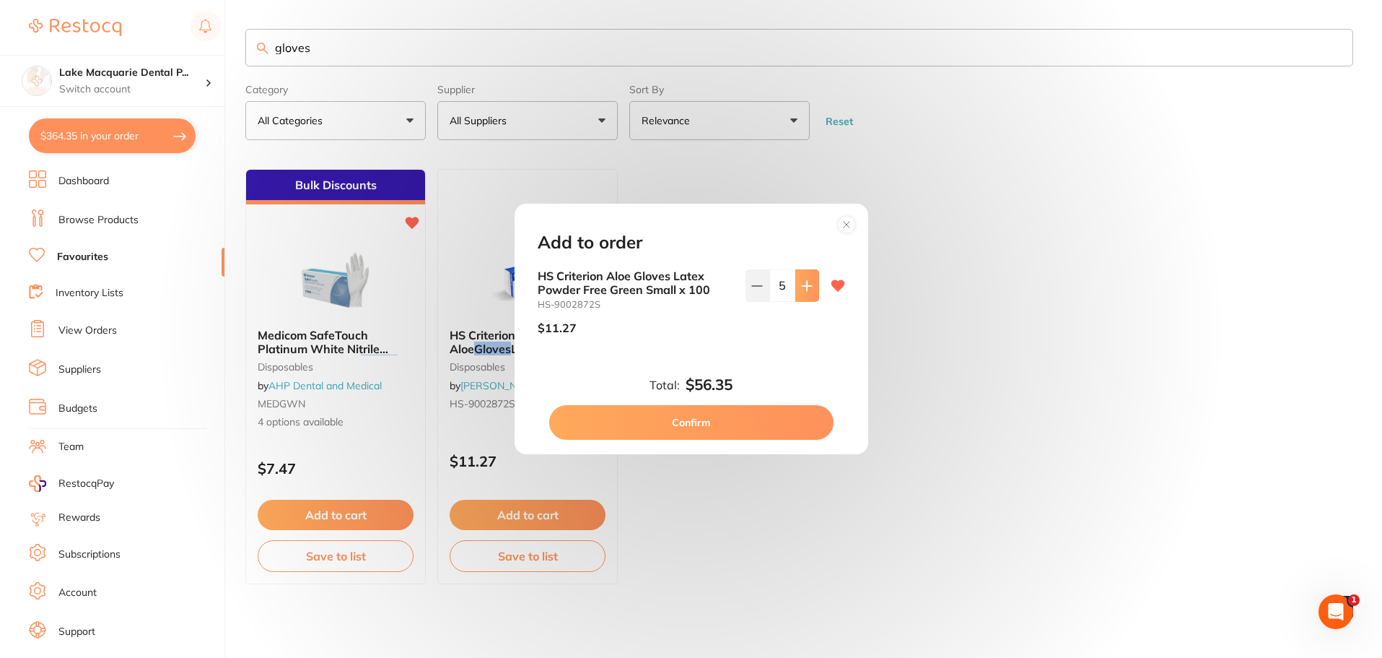
click at [801, 288] on icon at bounding box center [807, 286] width 12 height 12
click at [801, 287] on icon at bounding box center [807, 286] width 12 height 12
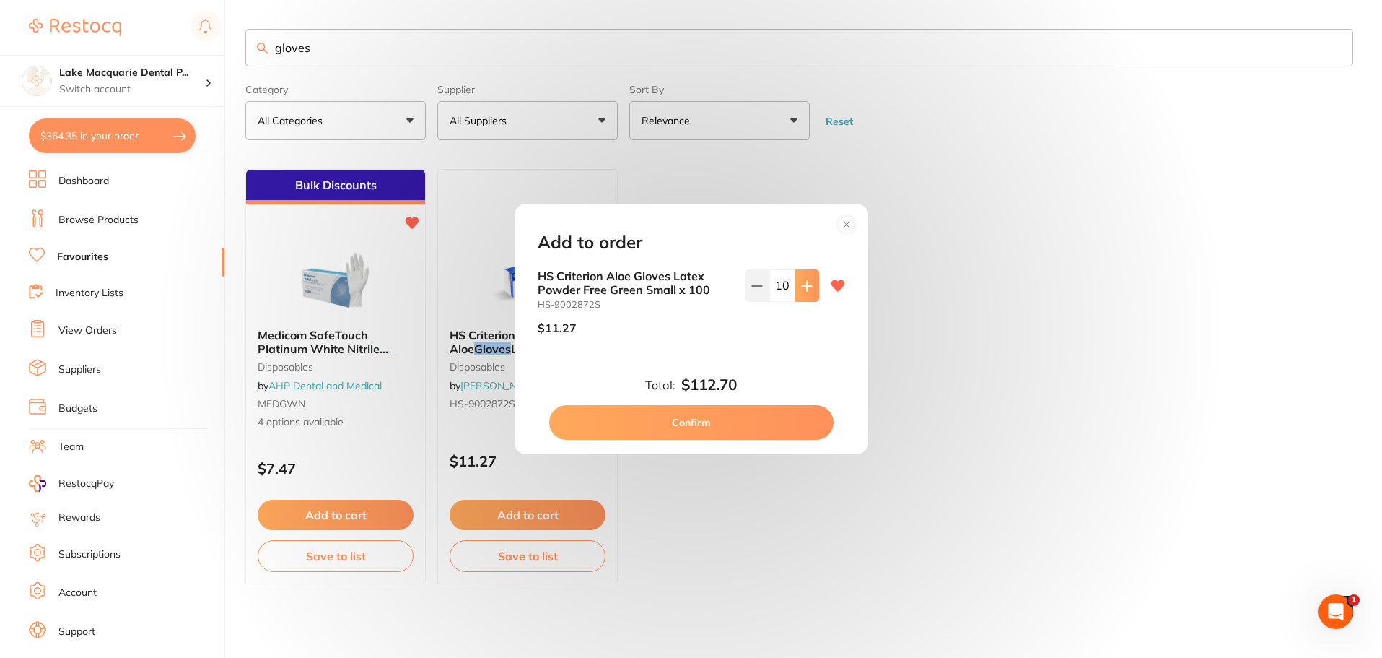
click at [803, 285] on icon at bounding box center [806, 285] width 9 height 9
click at [803, 284] on icon at bounding box center [806, 285] width 9 height 9
click at [803, 283] on icon at bounding box center [806, 285] width 9 height 9
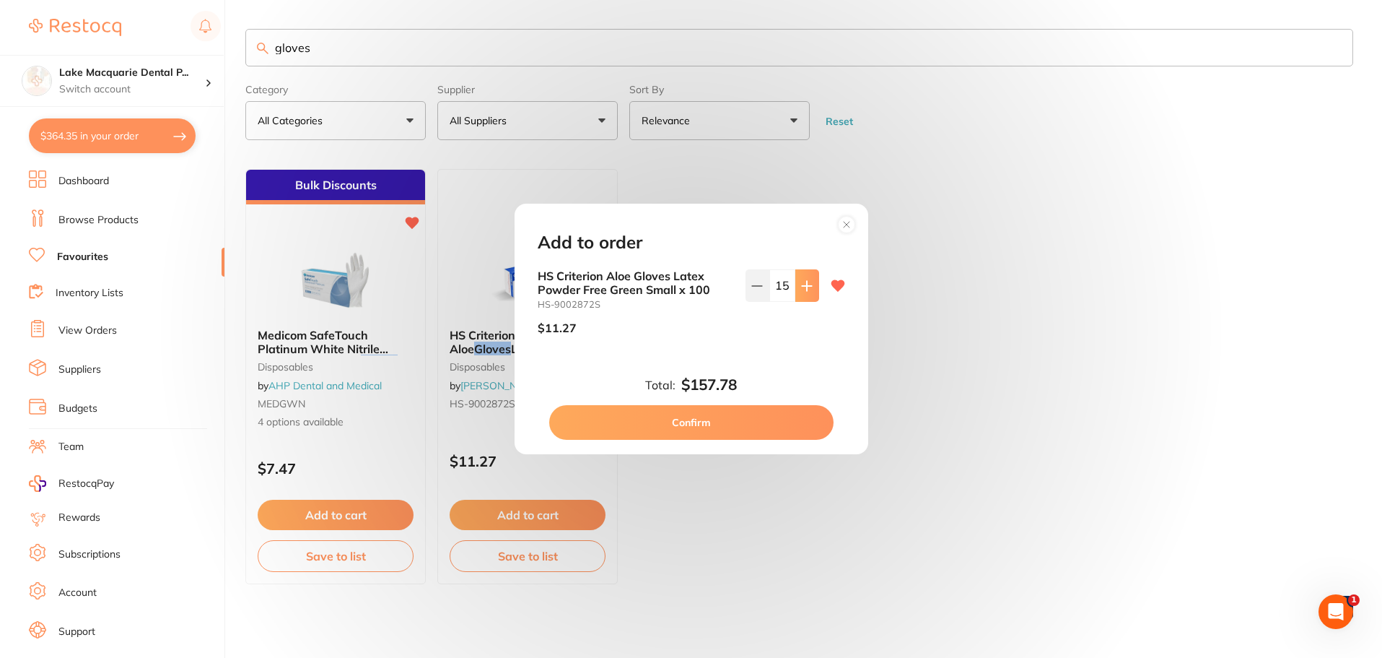
click at [803, 282] on icon at bounding box center [806, 285] width 9 height 9
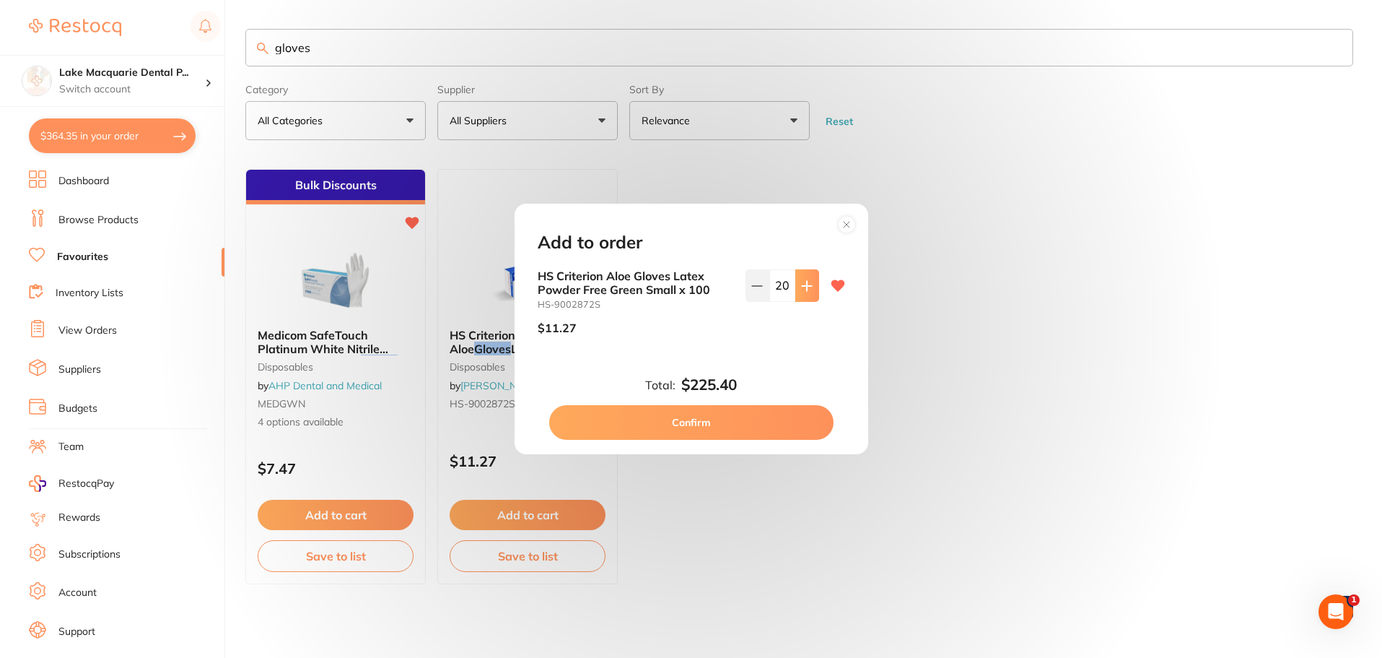
click at [803, 281] on icon at bounding box center [806, 285] width 9 height 9
drag, startPoint x: 803, startPoint y: 281, endPoint x: 804, endPoint y: 288, distance: 7.4
click at [804, 287] on icon at bounding box center [806, 285] width 9 height 9
click at [804, 297] on button at bounding box center [808, 285] width 24 height 32
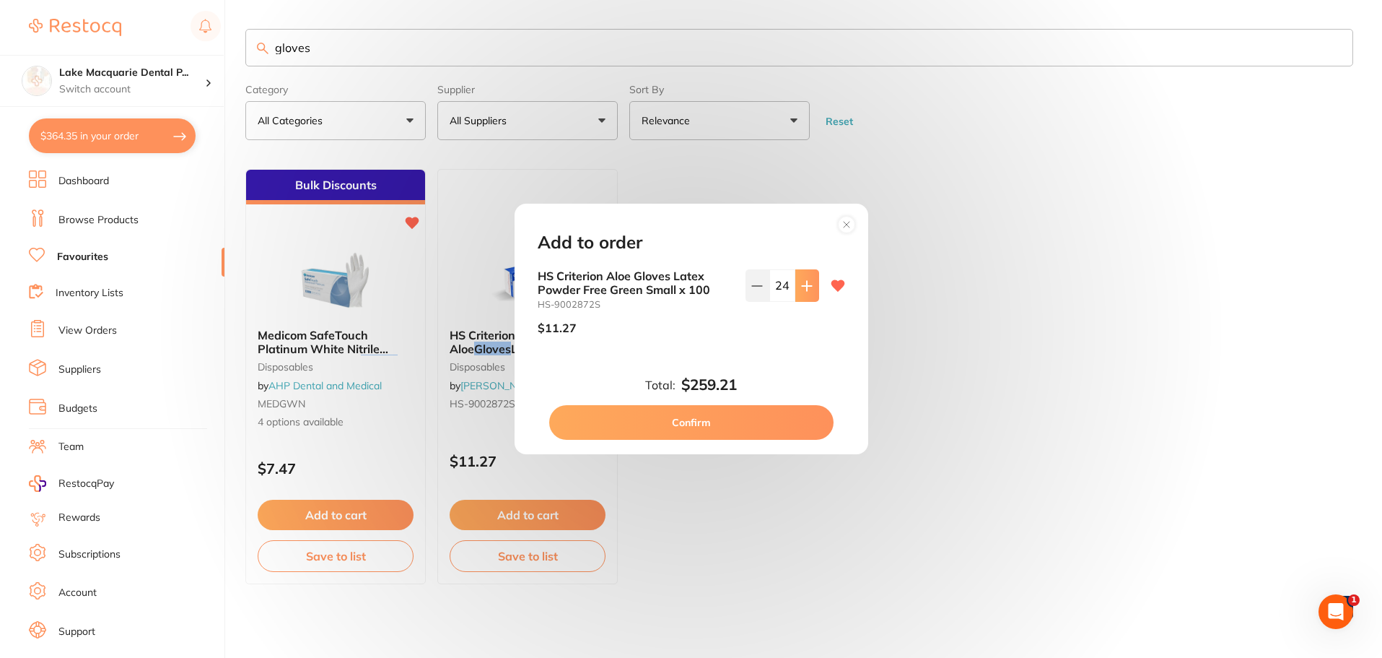
click at [804, 297] on button at bounding box center [808, 285] width 24 height 32
click at [804, 288] on icon at bounding box center [806, 285] width 9 height 9
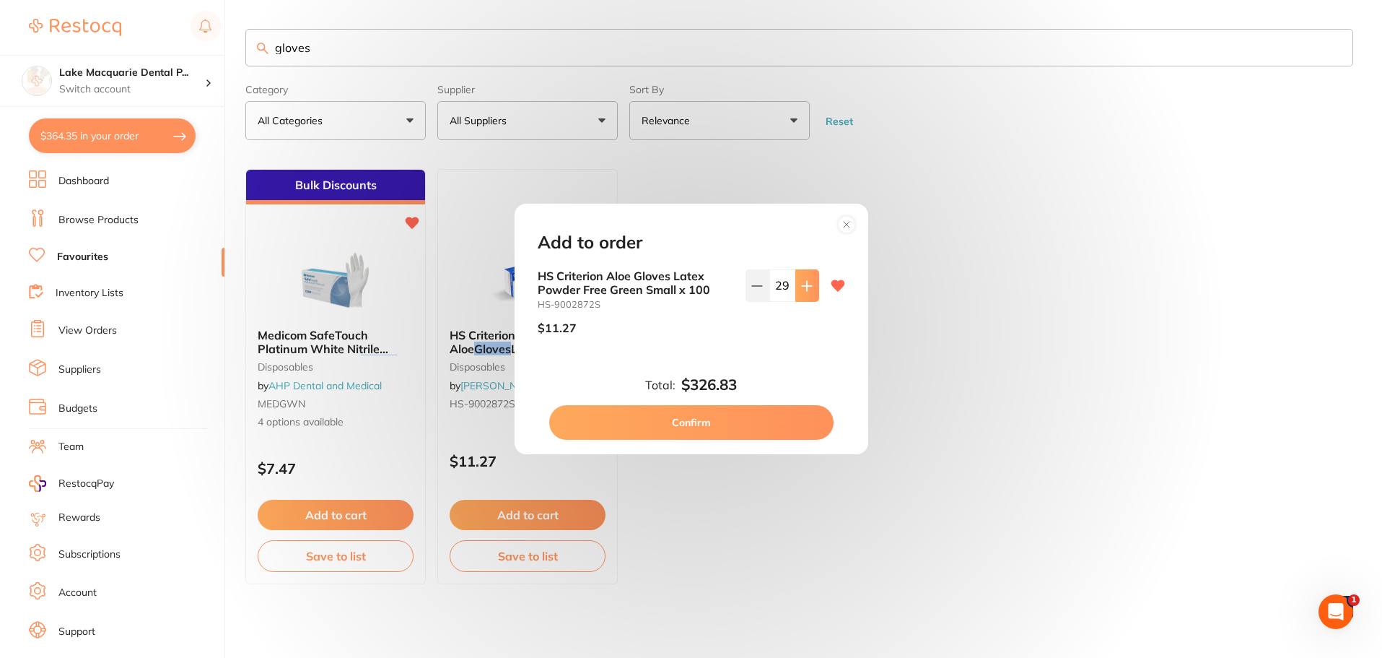
click at [808, 285] on icon at bounding box center [806, 285] width 9 height 9
type input "30"
drag, startPoint x: 700, startPoint y: 418, endPoint x: 911, endPoint y: 427, distance: 211.7
click at [700, 417] on button "Confirm" at bounding box center [691, 422] width 284 height 35
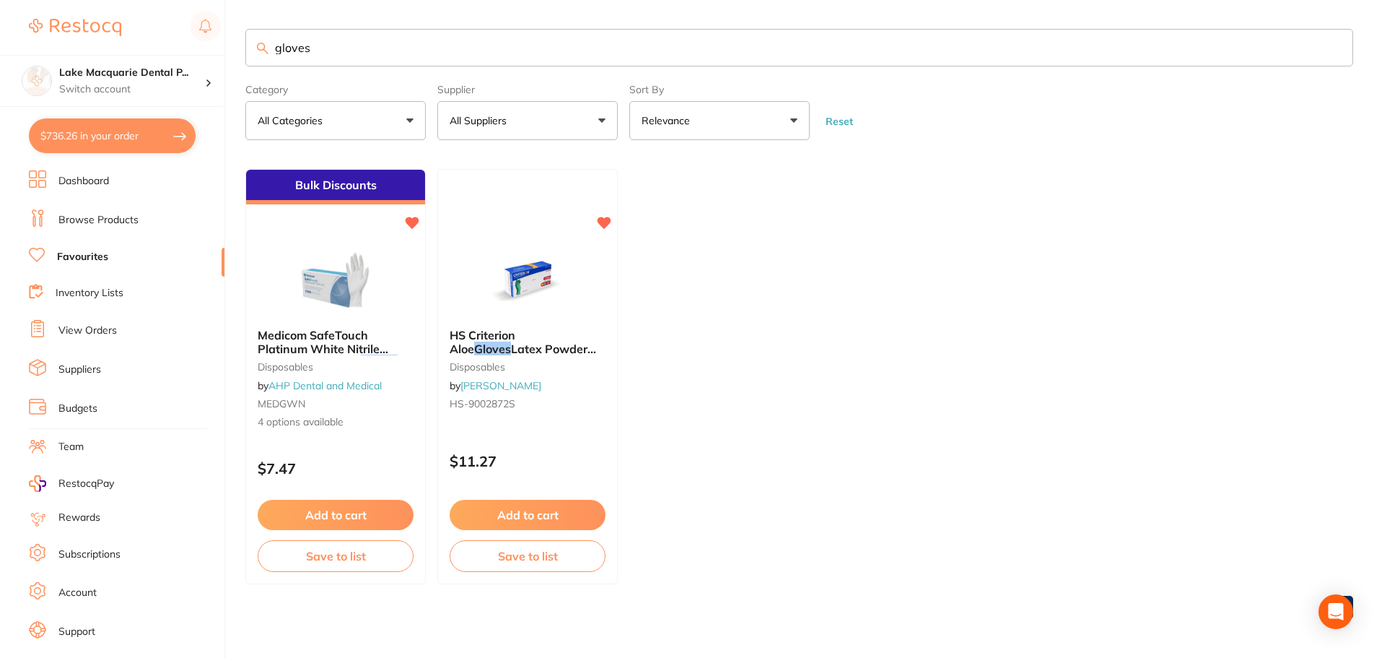
click at [316, 50] on input "gloves" at bounding box center [799, 48] width 1108 height 38
type input "g"
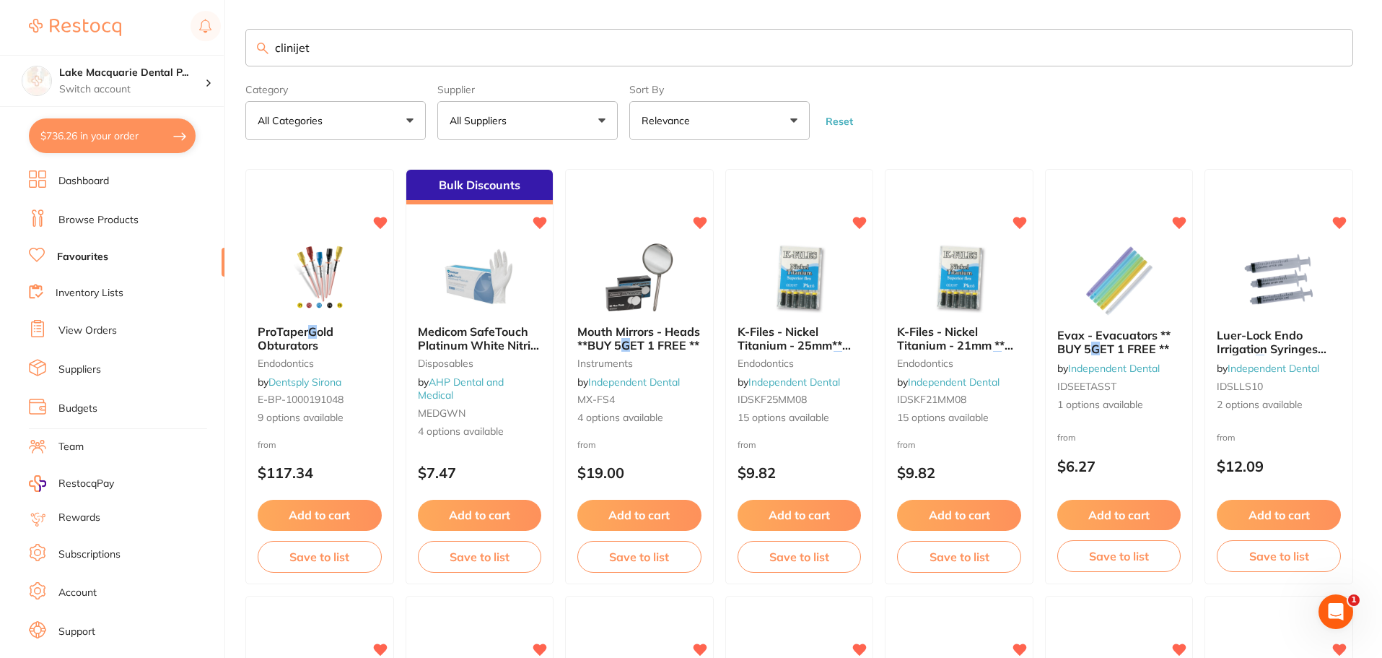
type input "clinijet"
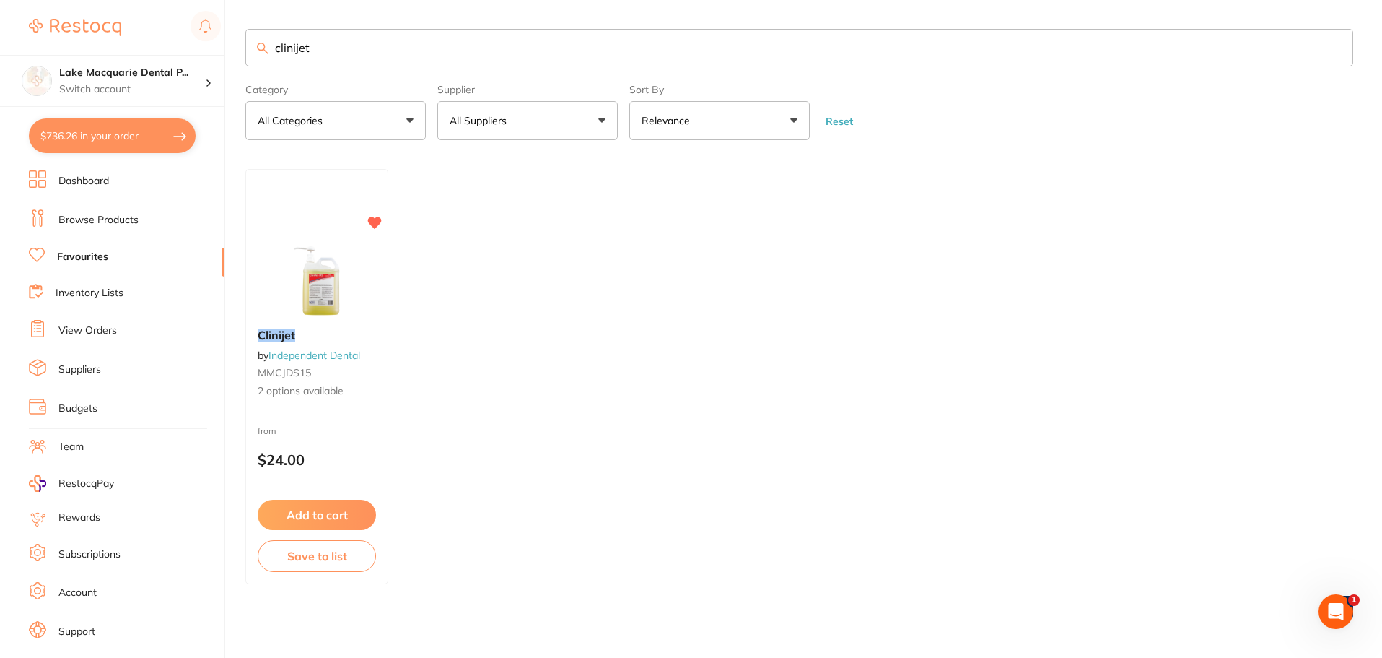
click at [312, 519] on button "Add to cart" at bounding box center [317, 515] width 118 height 30
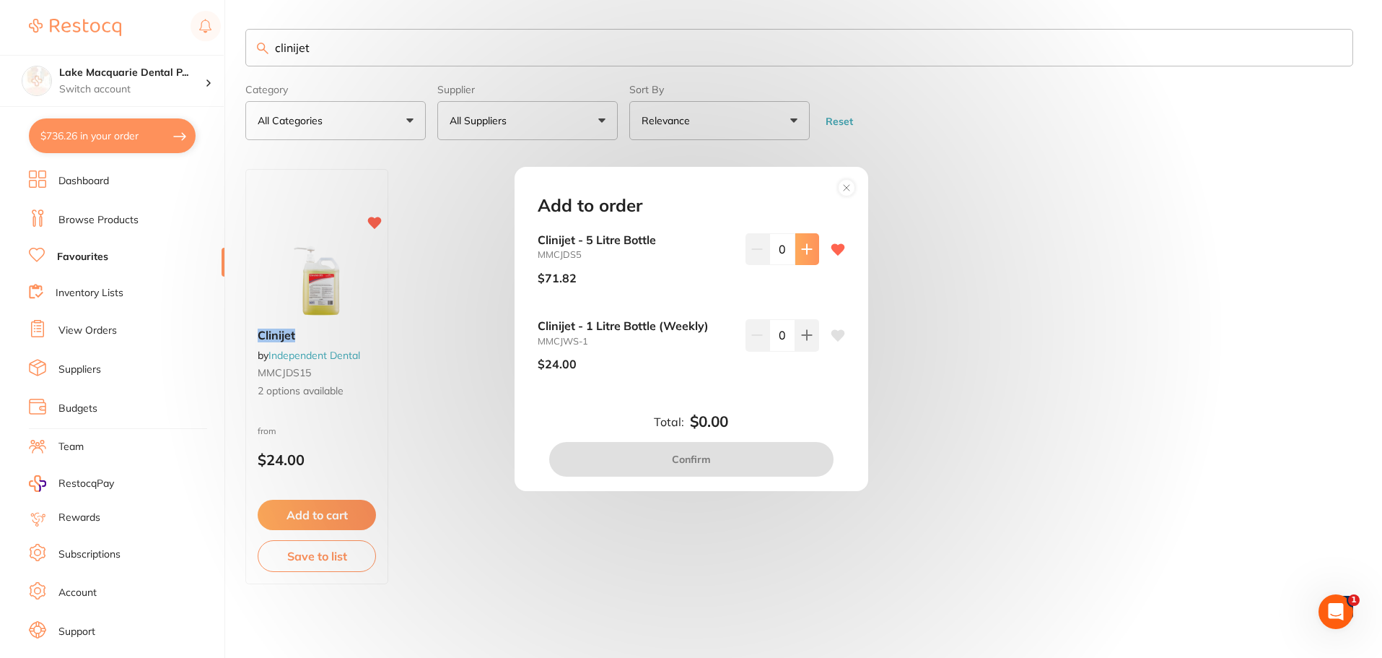
click at [807, 247] on icon at bounding box center [807, 249] width 12 height 12
type input "1"
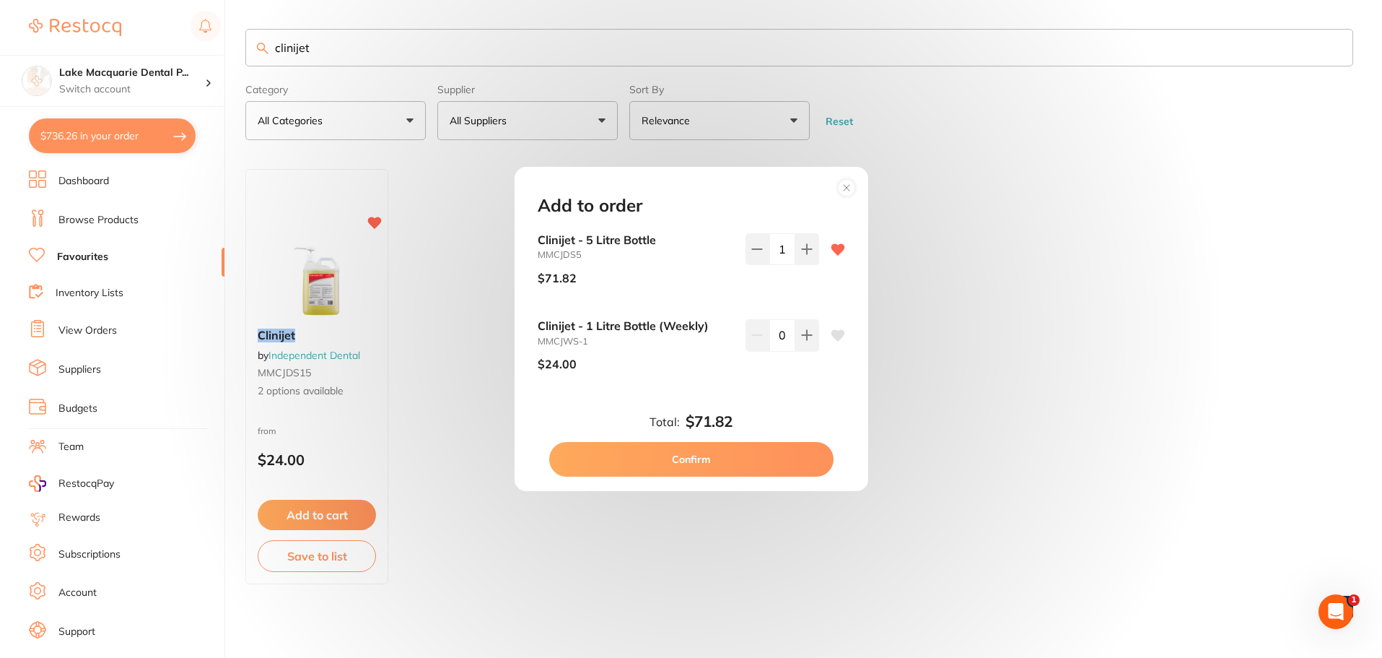
click at [702, 459] on button "Confirm" at bounding box center [691, 459] width 284 height 35
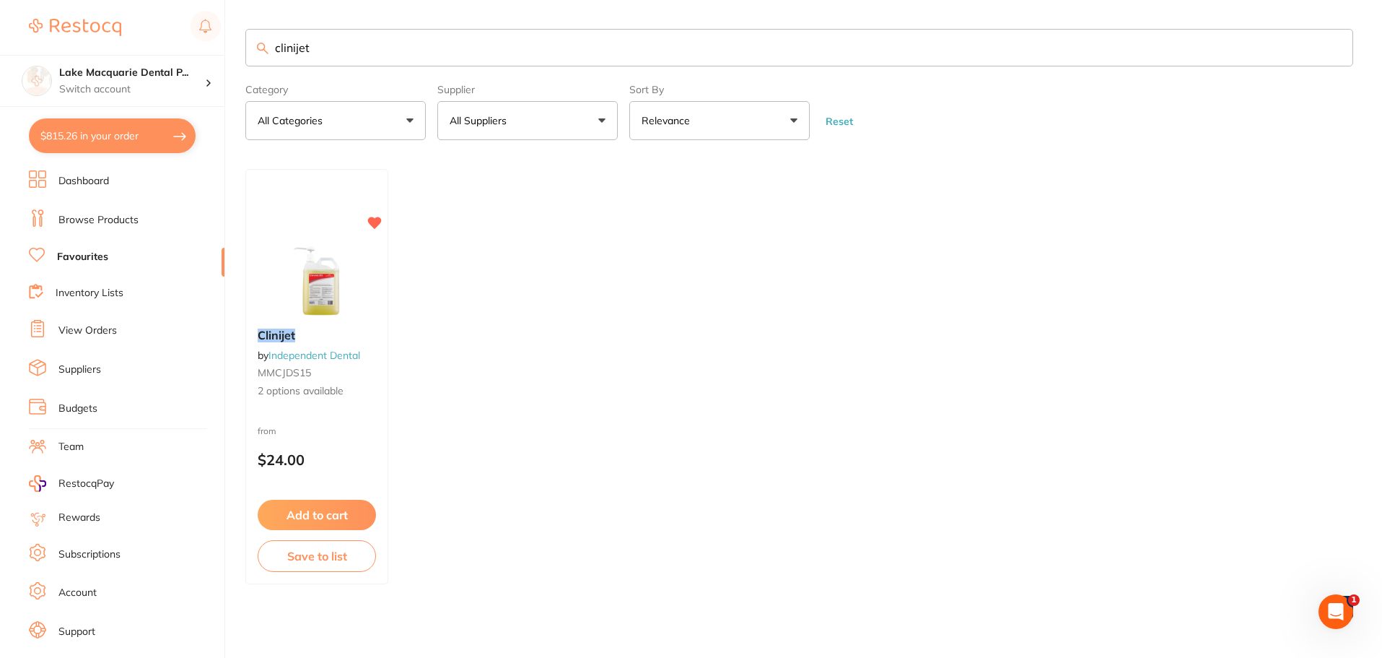
click at [349, 51] on input "clinijet" at bounding box center [799, 48] width 1108 height 38
type input "c"
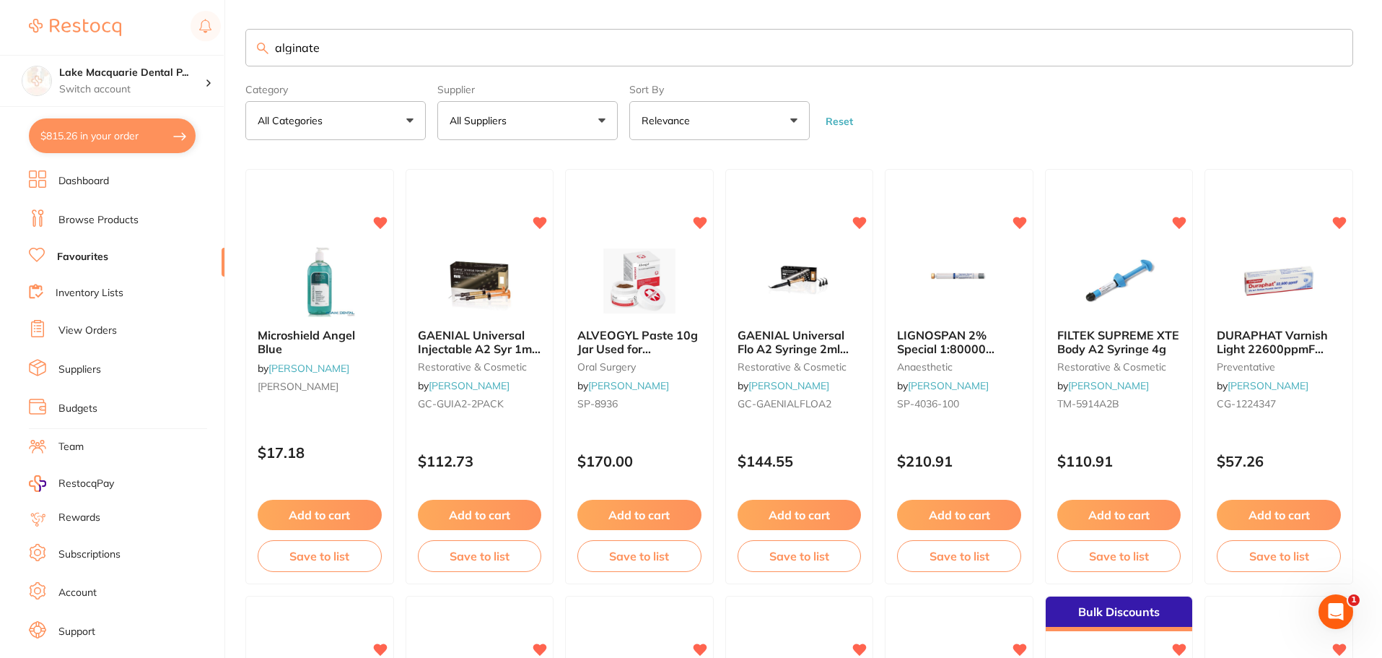
type input "alginate"
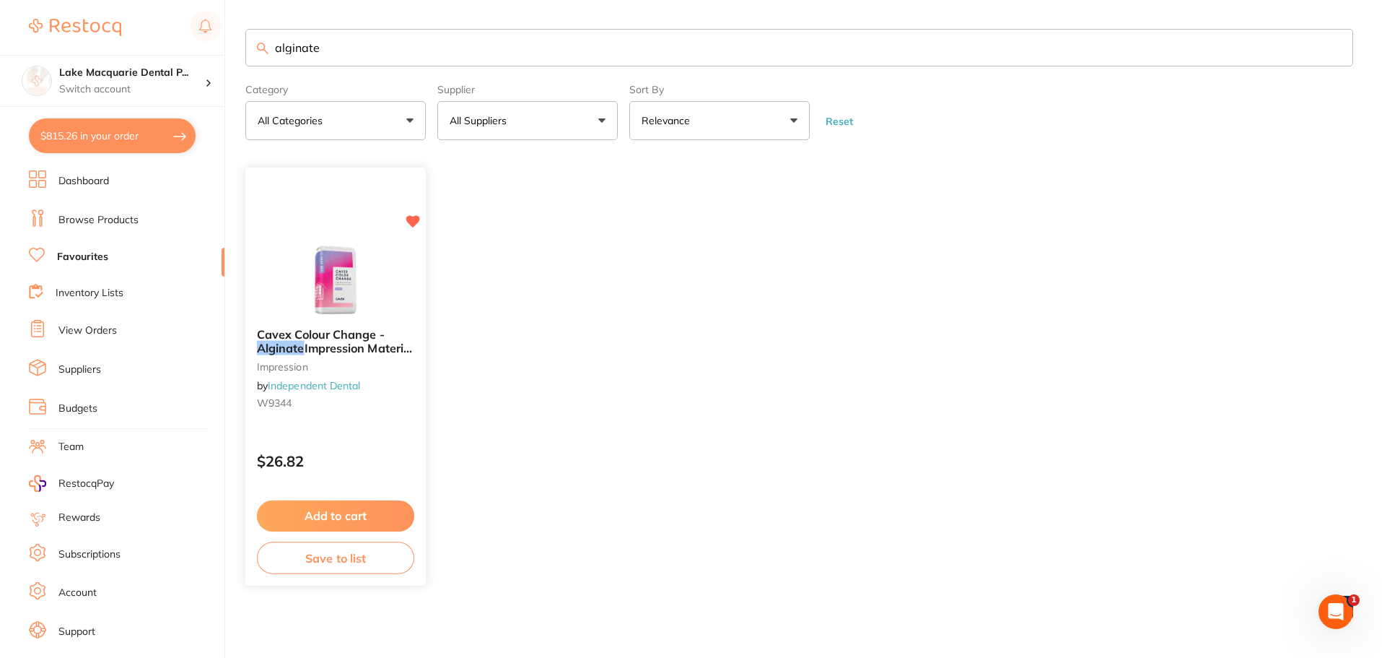
click at [316, 515] on button "Add to cart" at bounding box center [335, 515] width 157 height 31
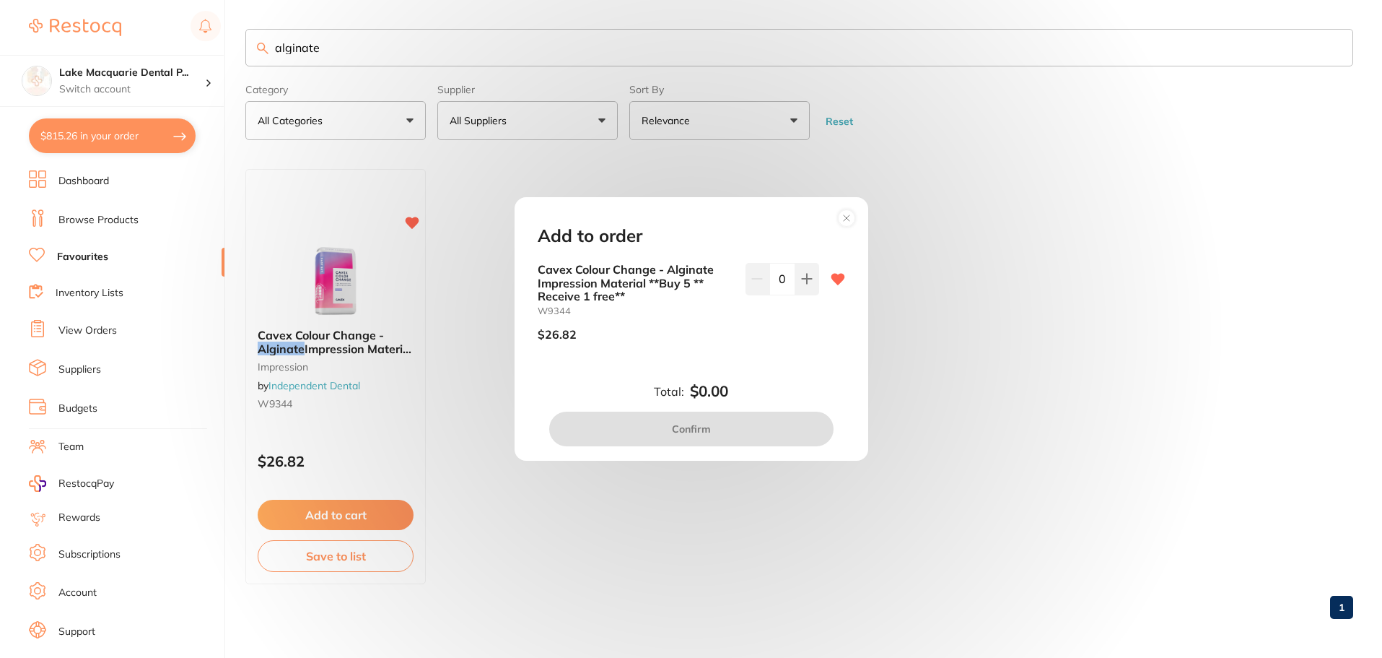
drag, startPoint x: 801, startPoint y: 282, endPoint x: 767, endPoint y: 334, distance: 62.1
click at [801, 281] on icon at bounding box center [807, 279] width 12 height 12
type input "1"
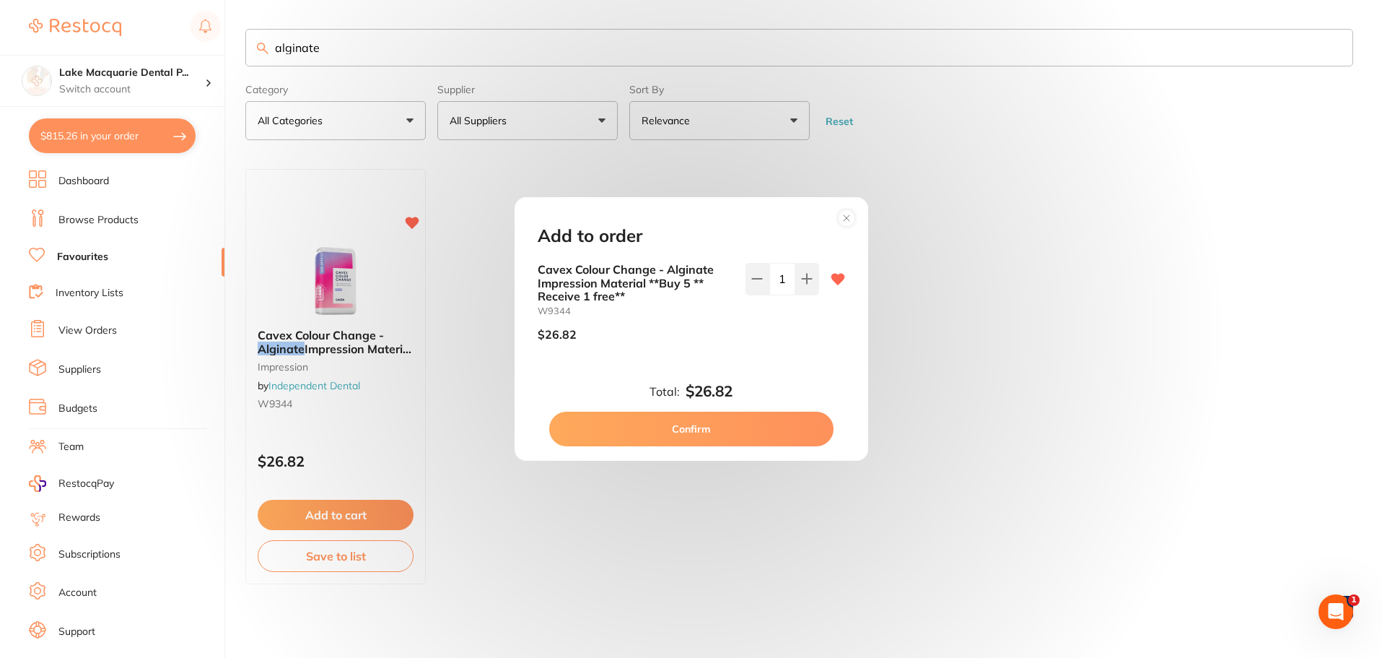
click at [702, 438] on button "Confirm" at bounding box center [691, 428] width 284 height 35
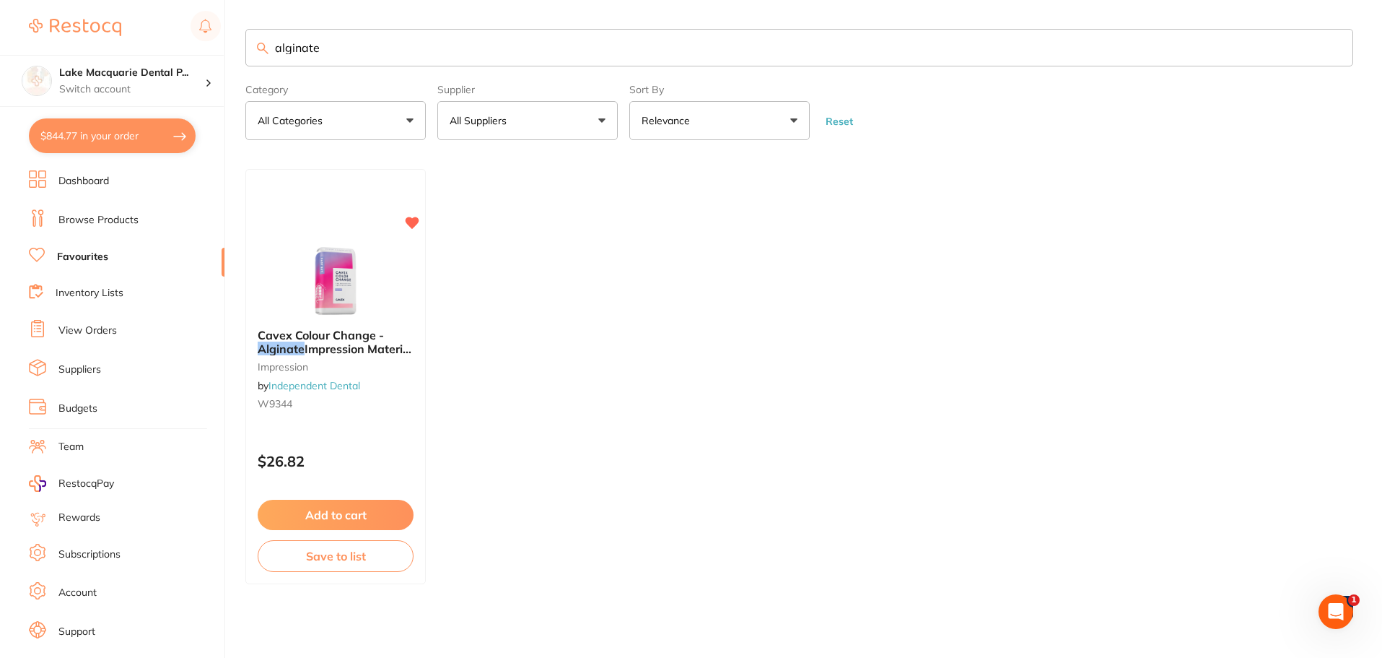
click at [672, 427] on ul "Cavex Colour Change - Alginate Impression Material **Buy 5 ** Receive 1 free** …" at bounding box center [799, 376] width 1108 height 415
click at [365, 51] on input "alginate" at bounding box center [799, 48] width 1108 height 38
type input "a"
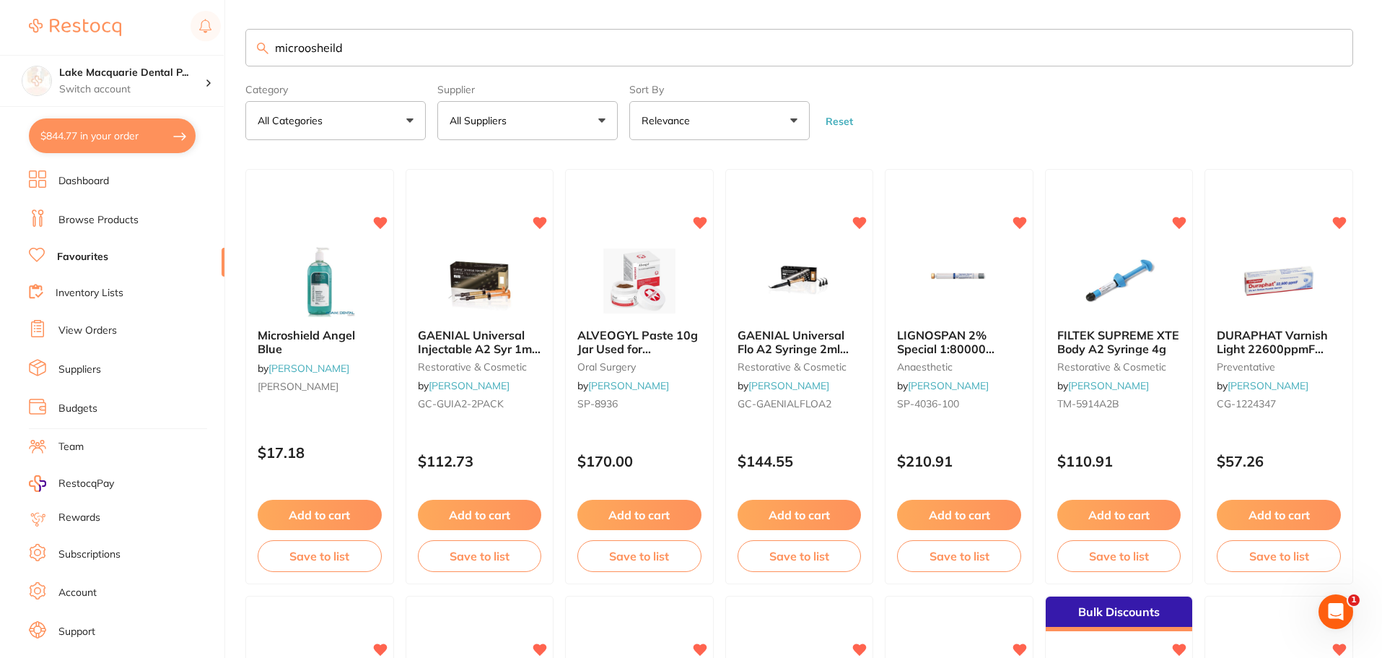
click at [307, 47] on input "microosheild" at bounding box center [799, 48] width 1108 height 38
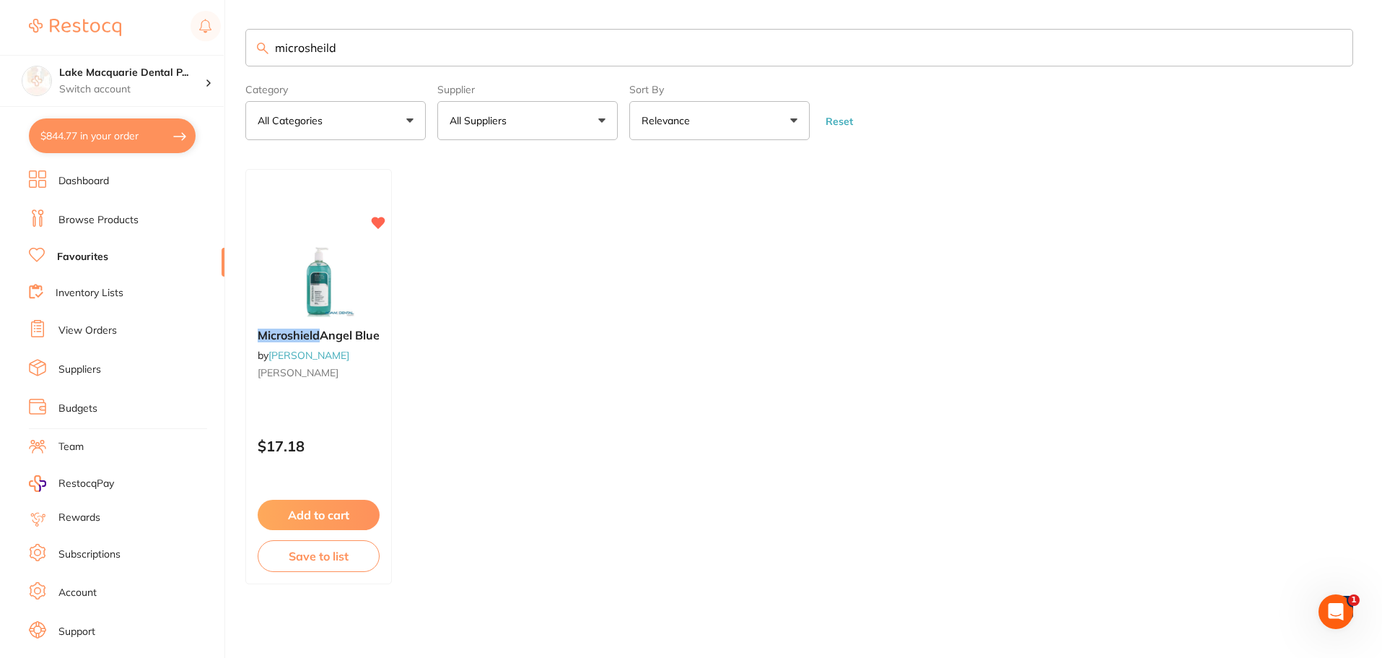
type input "microsheild"
click at [80, 217] on link "Browse Products" at bounding box center [98, 220] width 80 height 14
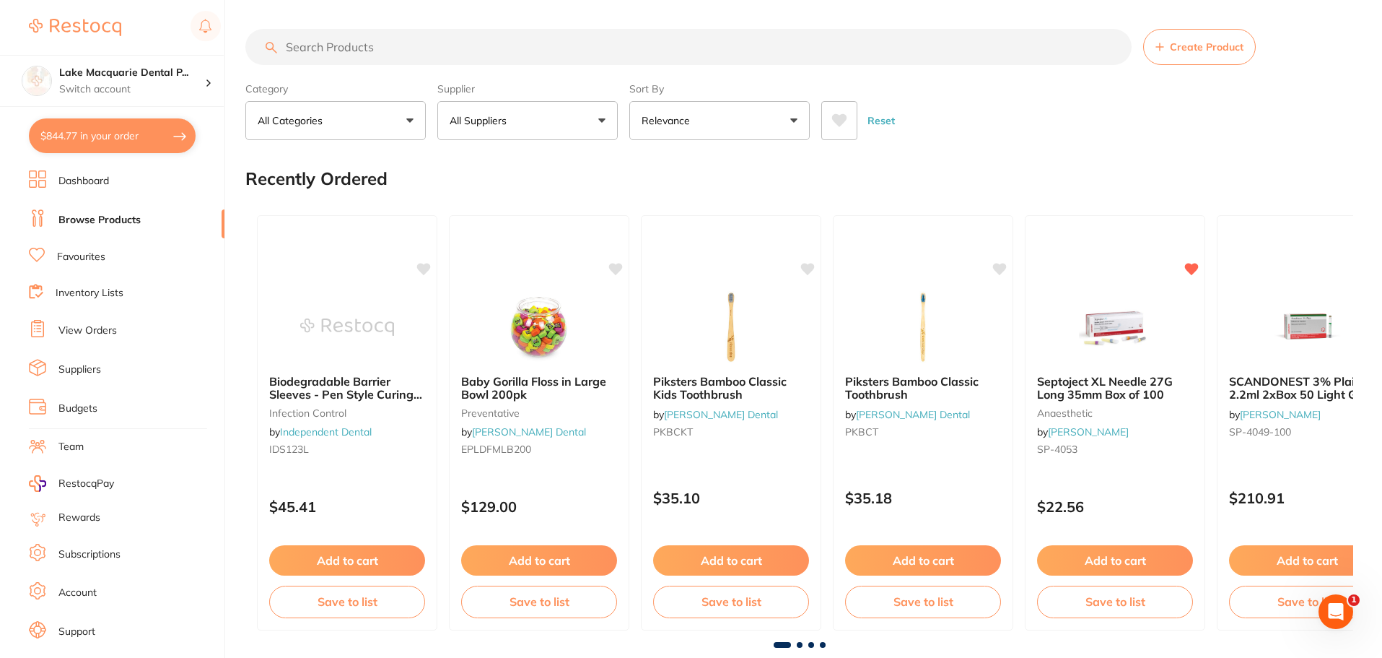
click at [302, 45] on input "search" at bounding box center [688, 47] width 887 height 36
